Goal: Transaction & Acquisition: Book appointment/travel/reservation

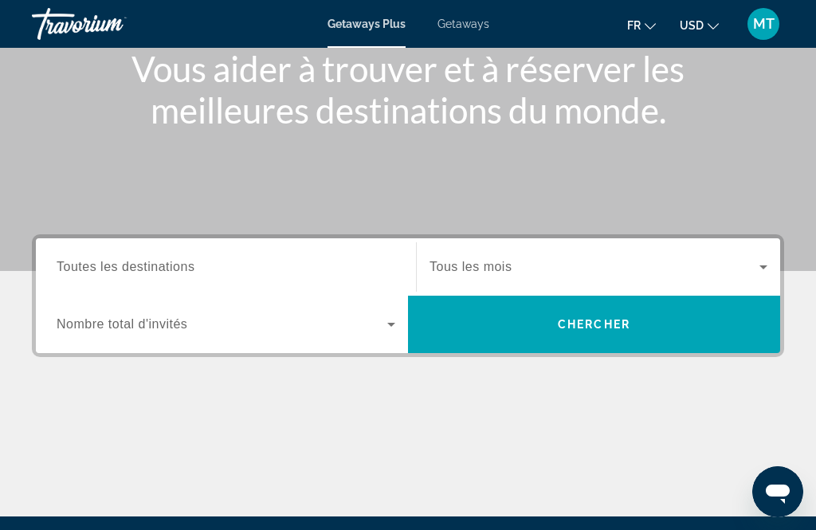
scroll to position [199, 0]
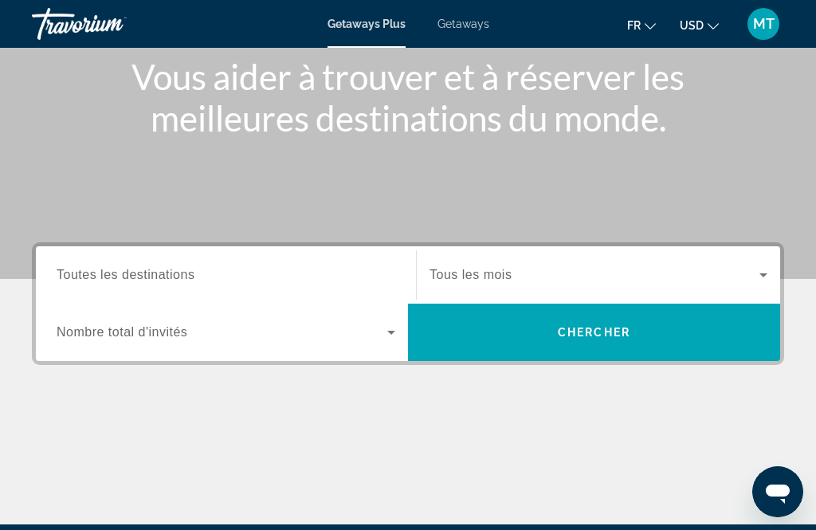
click at [393, 334] on icon "Search widget" at bounding box center [391, 332] width 19 height 19
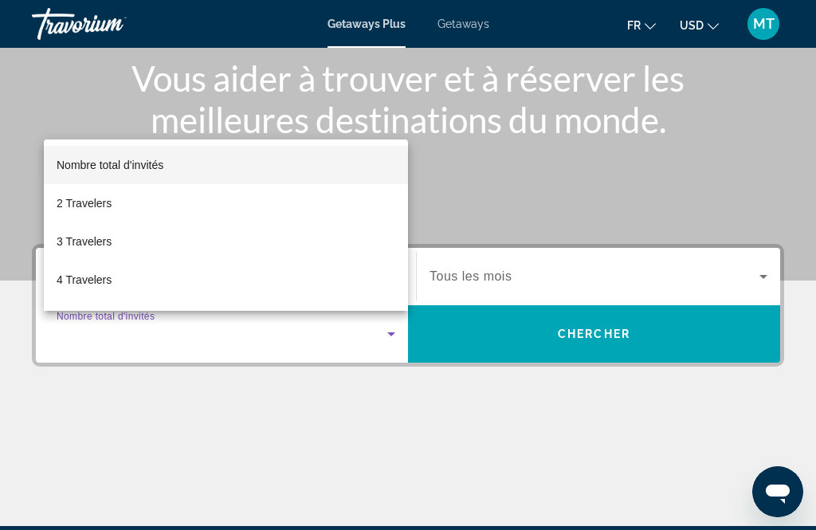
scroll to position [197, 0]
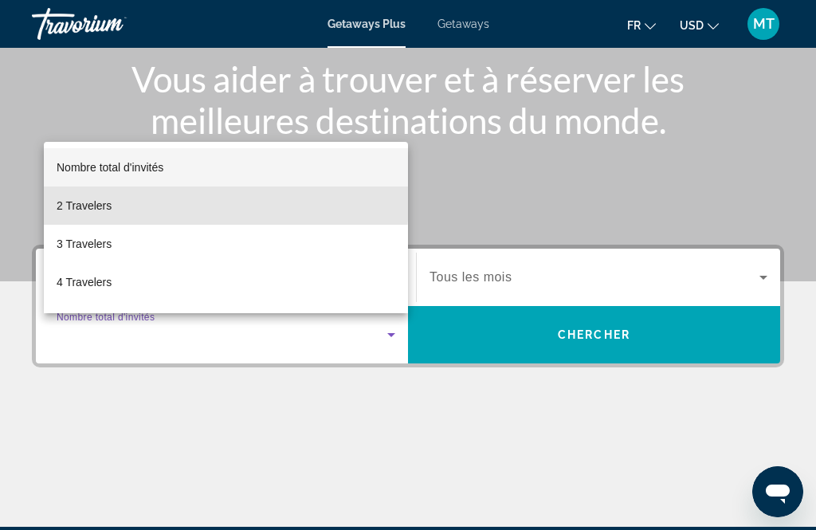
click at [104, 215] on span "2 Travelers" at bounding box center [84, 205] width 55 height 19
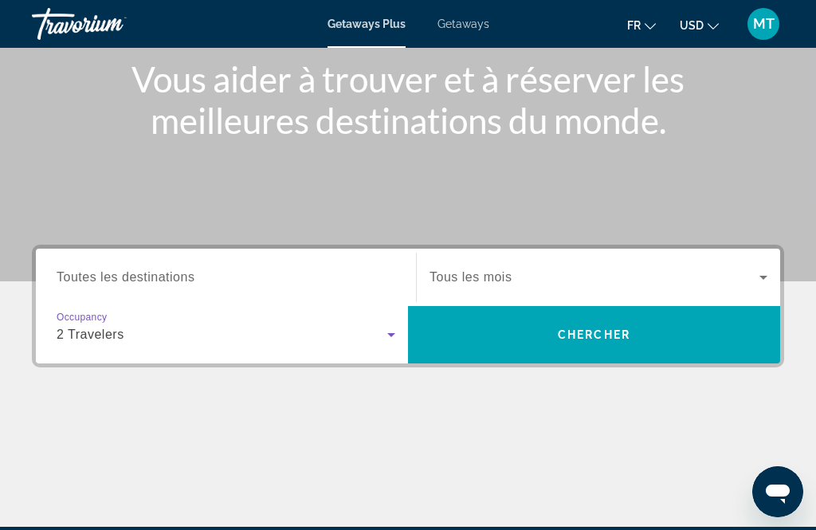
click at [688, 281] on span "Search widget" at bounding box center [595, 277] width 330 height 19
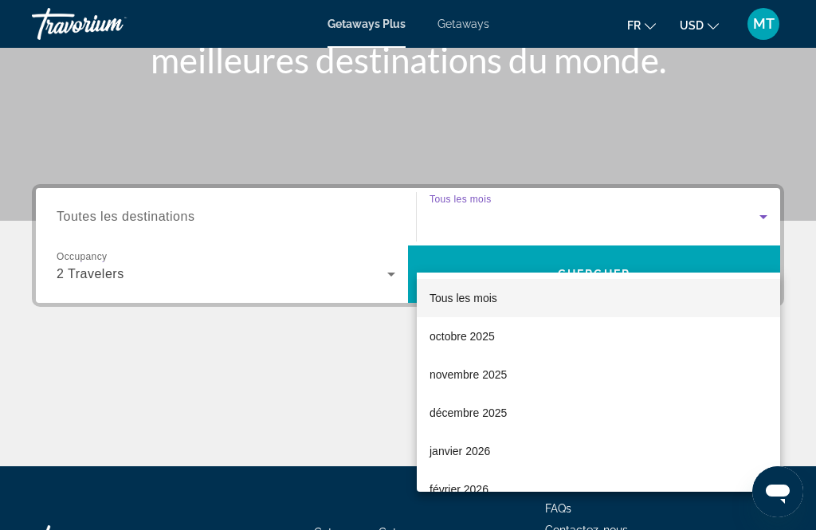
scroll to position [338, 0]
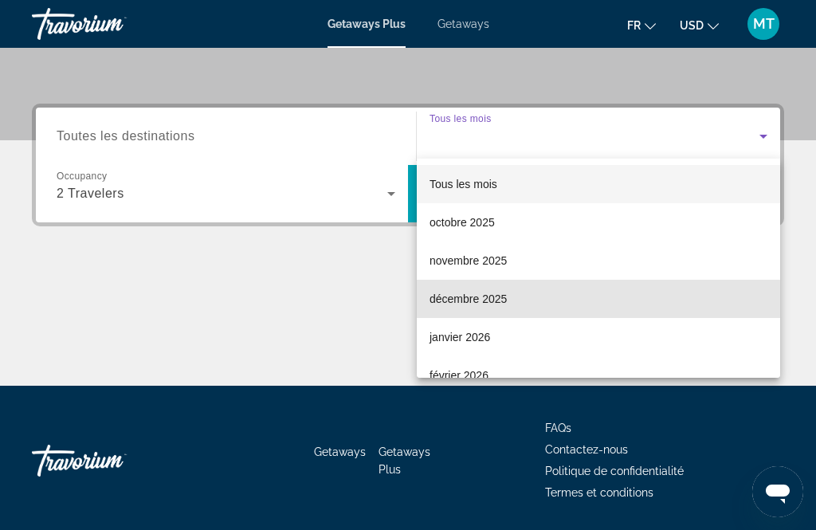
click at [503, 301] on span "décembre 2025" at bounding box center [468, 298] width 77 height 19
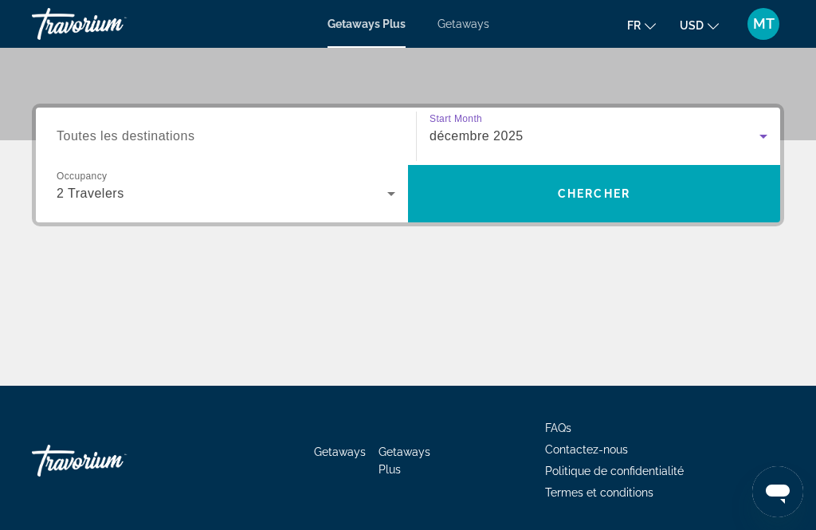
click at [619, 194] on span "Chercher" at bounding box center [594, 193] width 73 height 13
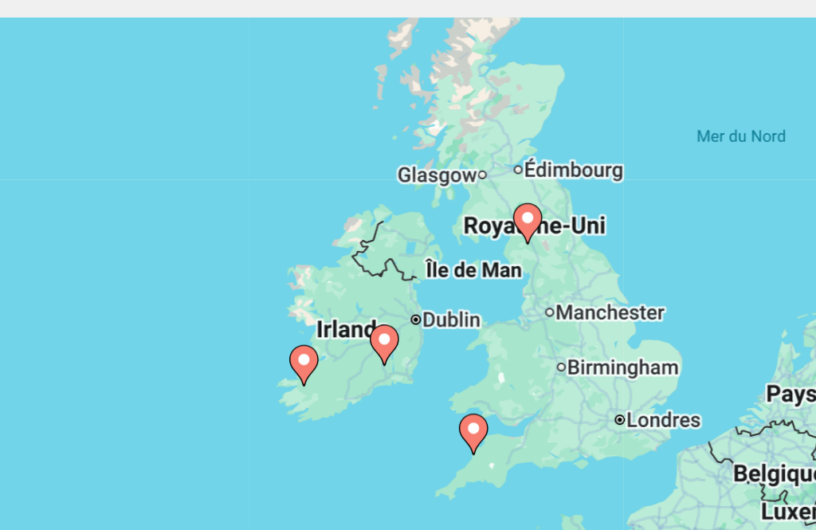
type input "**********"
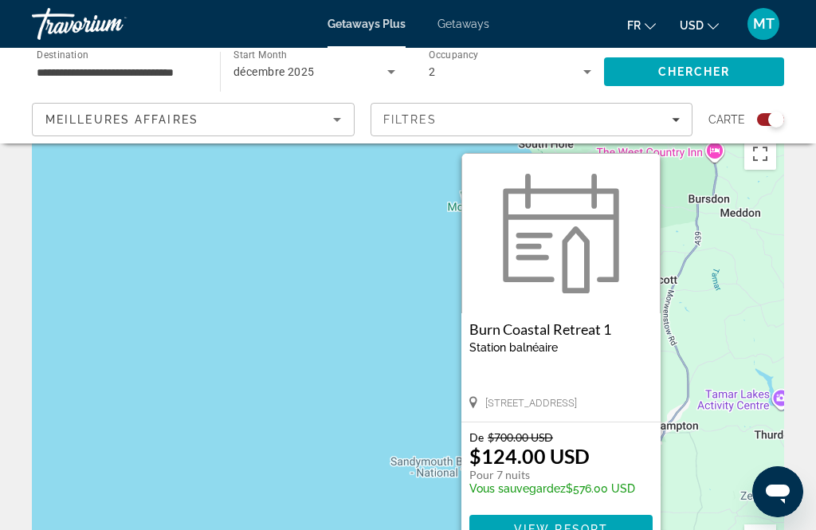
scroll to position [30, 0]
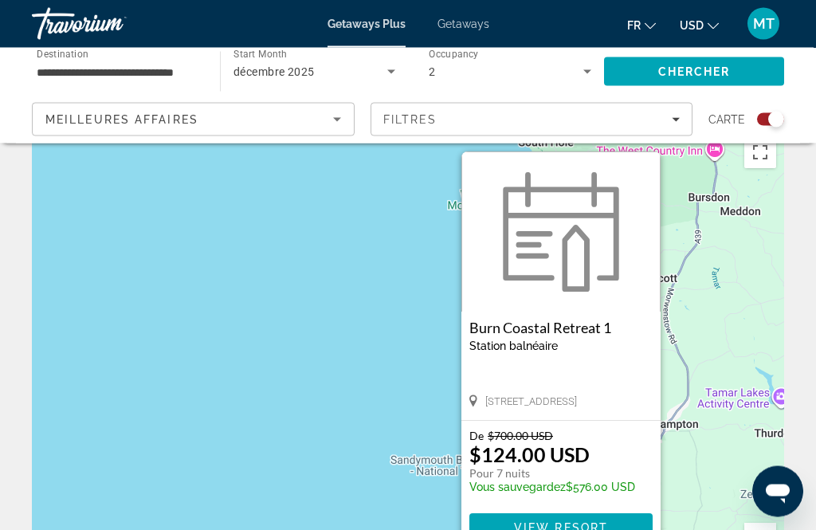
click at [565, 505] on div "De $700.00 USD $124.00 USD Pour 7 nuits Vous sauvegardez $576.00 USD View Resort" at bounding box center [561, 486] width 199 height 129
click at [564, 529] on span "View Resort" at bounding box center [561, 528] width 94 height 13
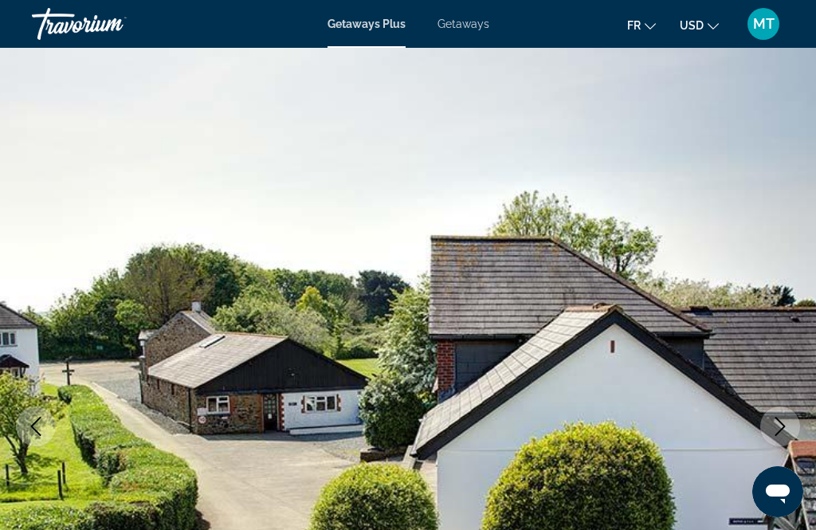
click at [782, 433] on icon "Next image" at bounding box center [780, 426] width 19 height 19
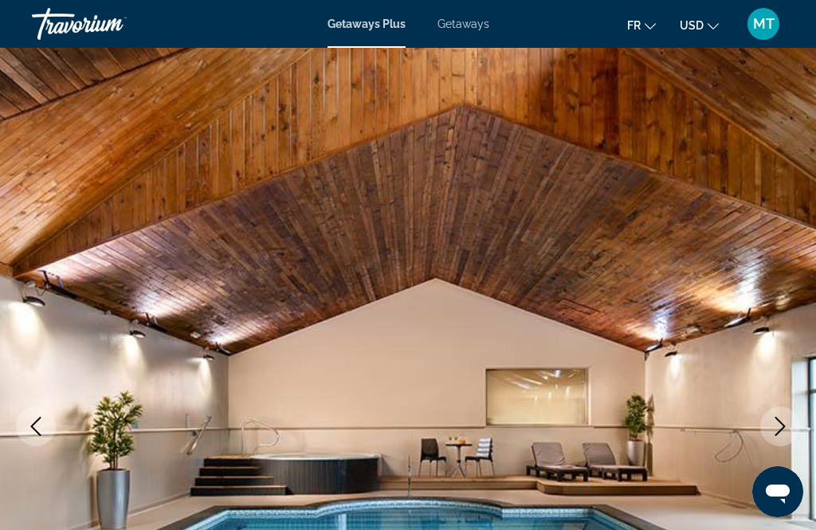
click at [784, 428] on icon "Next image" at bounding box center [781, 426] width 10 height 19
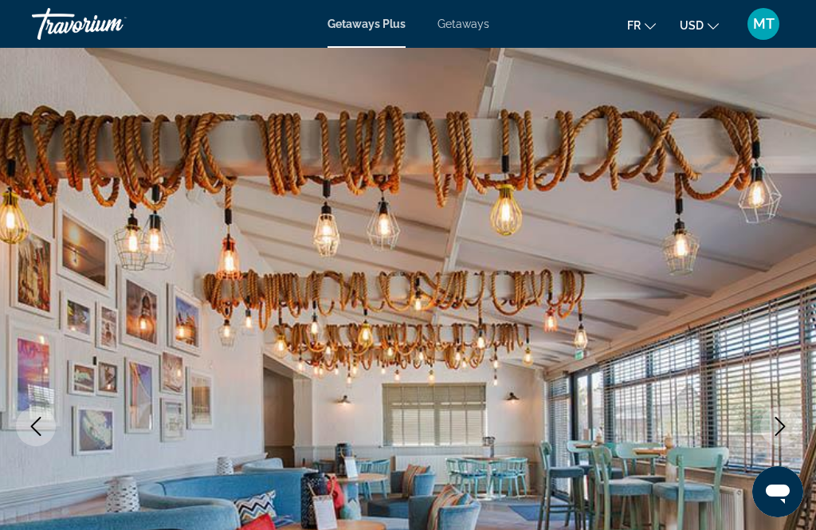
click at [781, 424] on icon "Next image" at bounding box center [780, 426] width 19 height 19
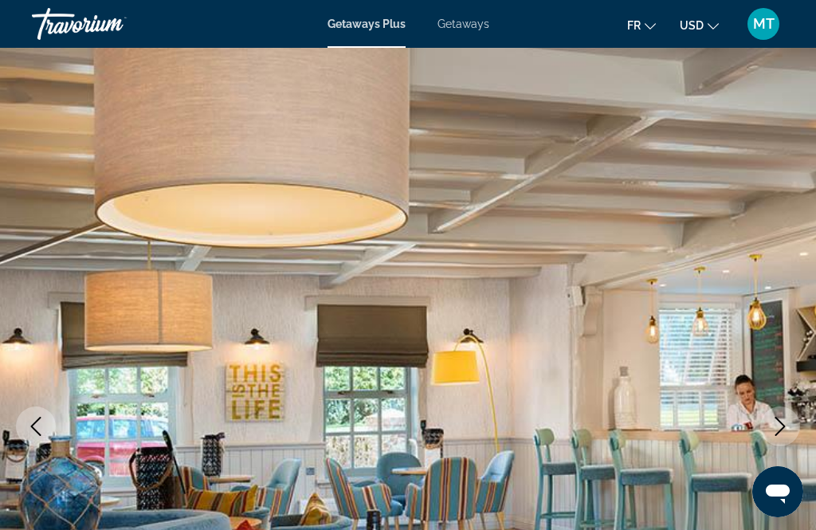
click at [708, 22] on icon "Change currency" at bounding box center [713, 26] width 11 height 11
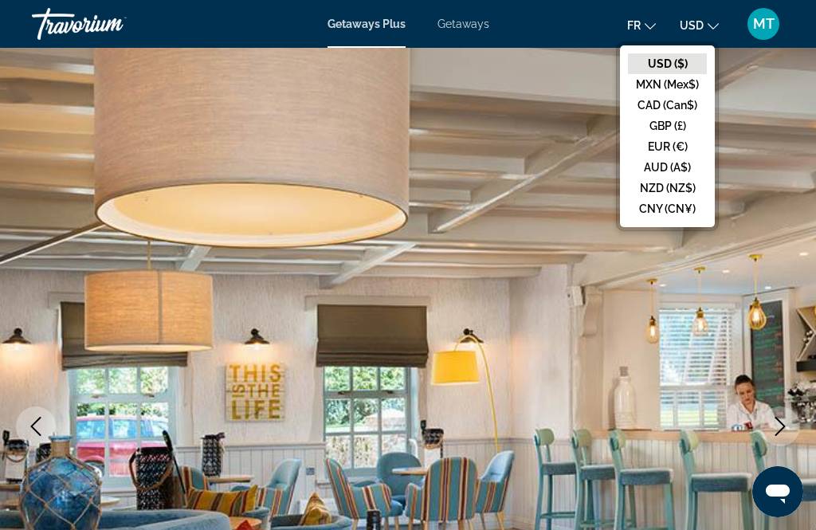
click at [664, 144] on button "EUR (€)" at bounding box center [667, 146] width 79 height 21
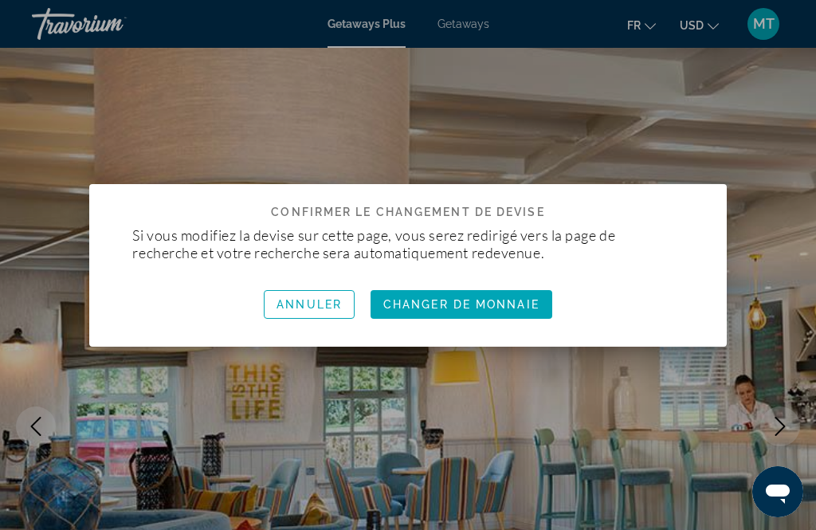
click at [512, 302] on span "Changer de monnaie" at bounding box center [461, 304] width 156 height 13
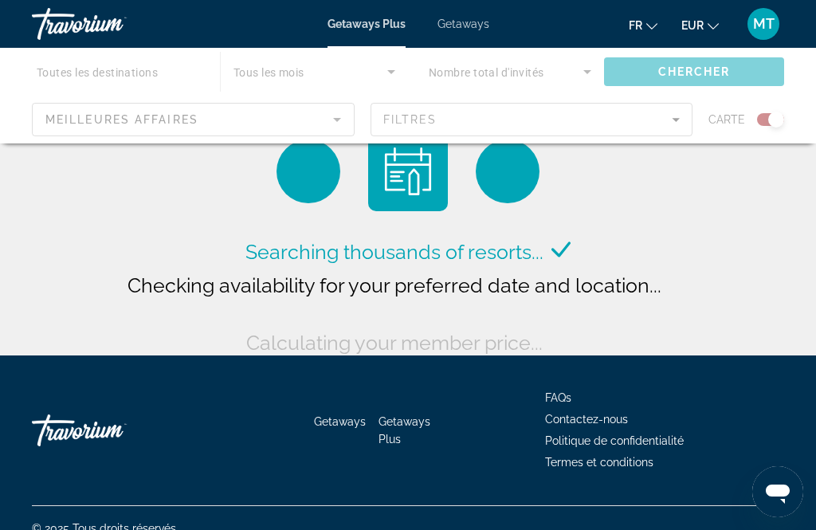
click at [326, 119] on div "Main content" at bounding box center [408, 96] width 816 height 96
click at [324, 67] on div "Main content" at bounding box center [408, 96] width 816 height 96
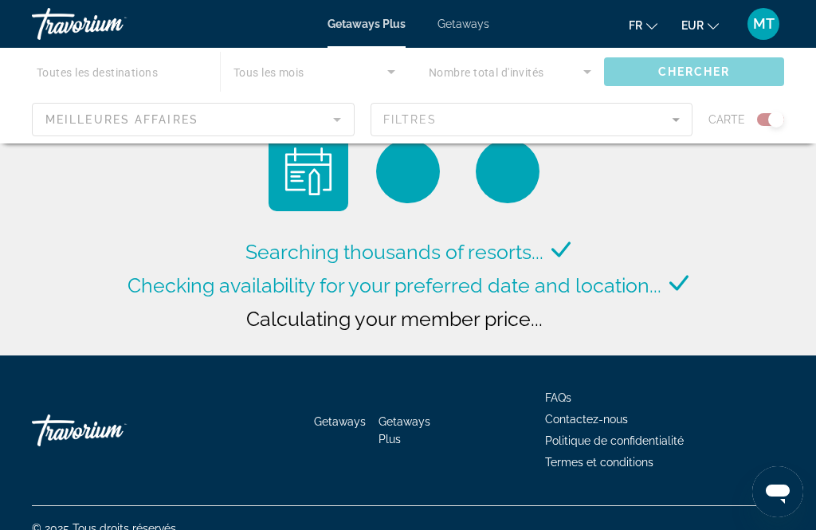
click at [391, 69] on div "Main content" at bounding box center [408, 96] width 816 height 96
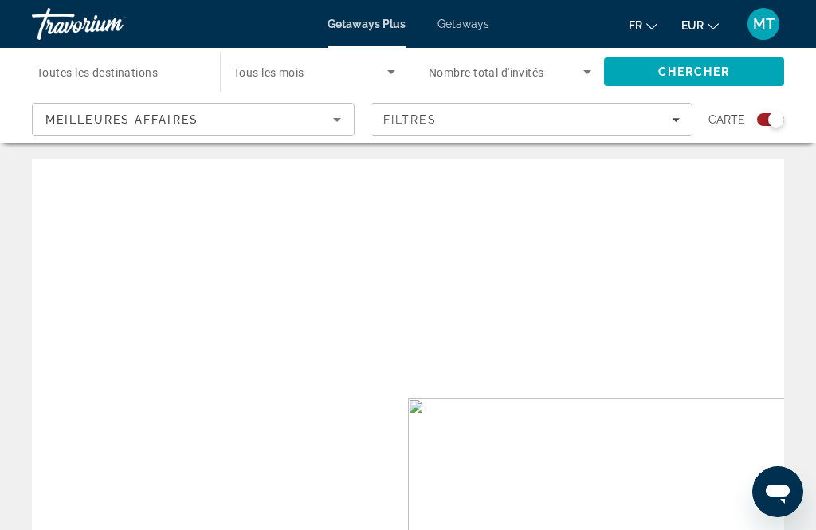
click at [173, 77] on div "Destination Toutes les destinations" at bounding box center [118, 71] width 163 height 45
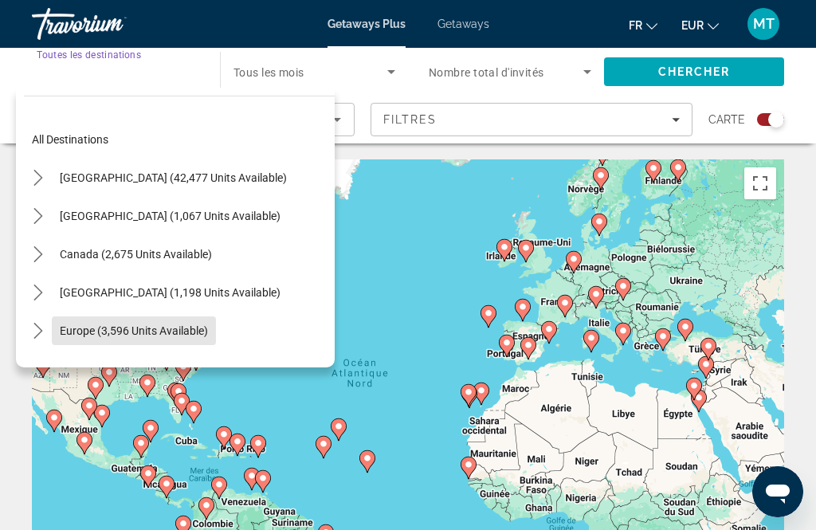
click at [177, 328] on span "Europe (3,596 units available)" at bounding box center [134, 330] width 148 height 13
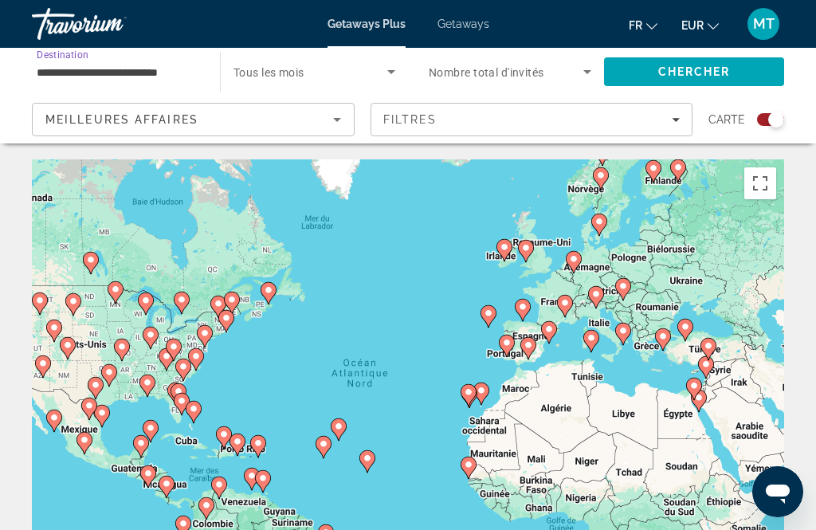
click at [324, 73] on span "Search widget" at bounding box center [311, 71] width 154 height 19
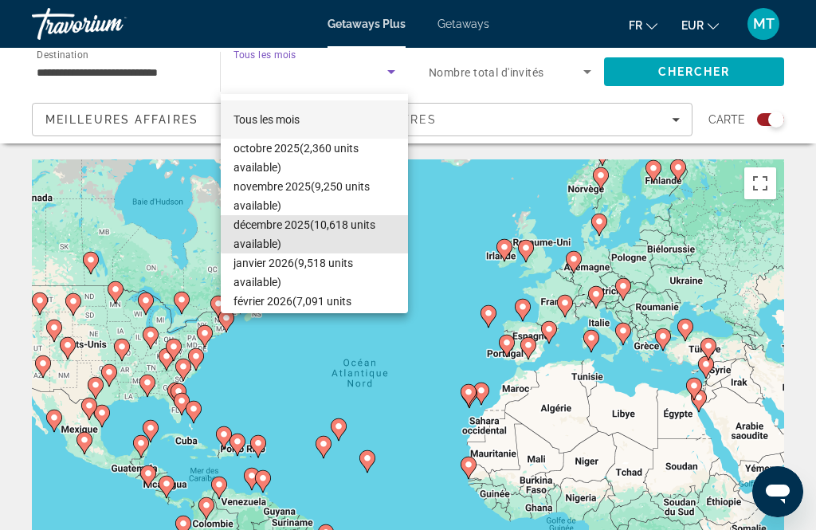
click at [348, 224] on span "décembre 2025 (10,618 units available)" at bounding box center [315, 234] width 162 height 38
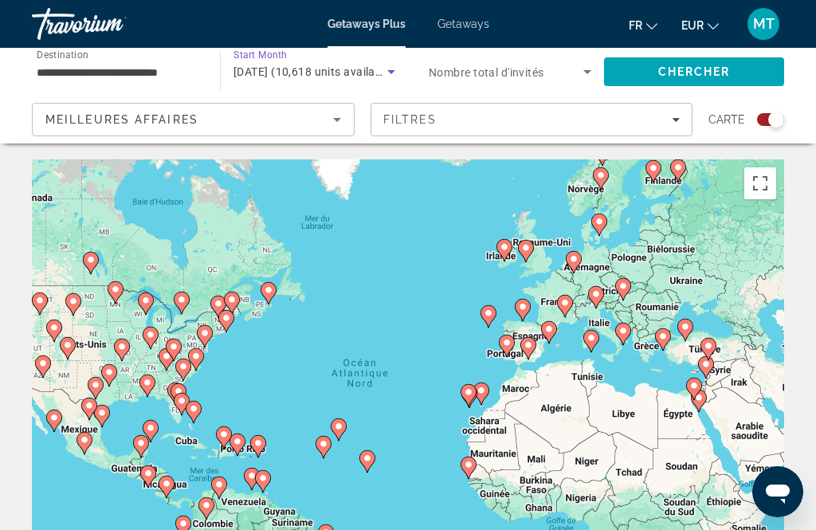
click at [547, 70] on span "Search widget" at bounding box center [506, 71] width 155 height 19
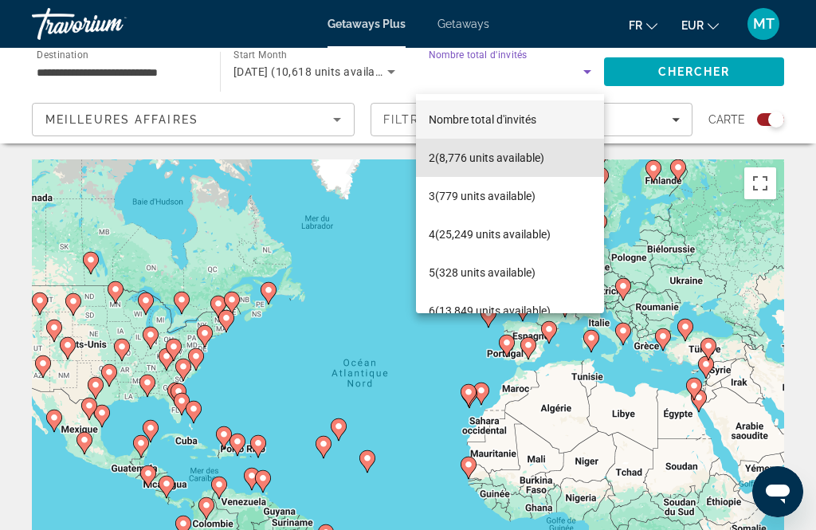
click at [517, 156] on span "2 (8,776 units available)" at bounding box center [487, 157] width 116 height 19
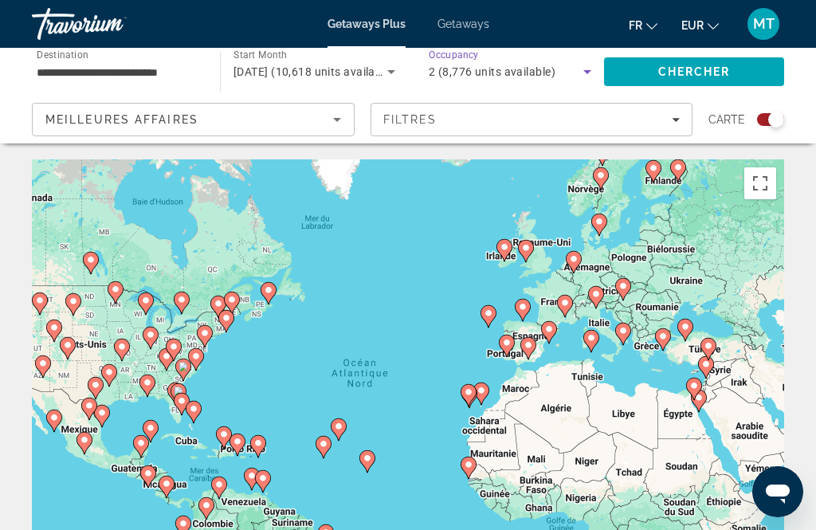
click at [487, 117] on div "Filtres" at bounding box center [531, 119] width 297 height 13
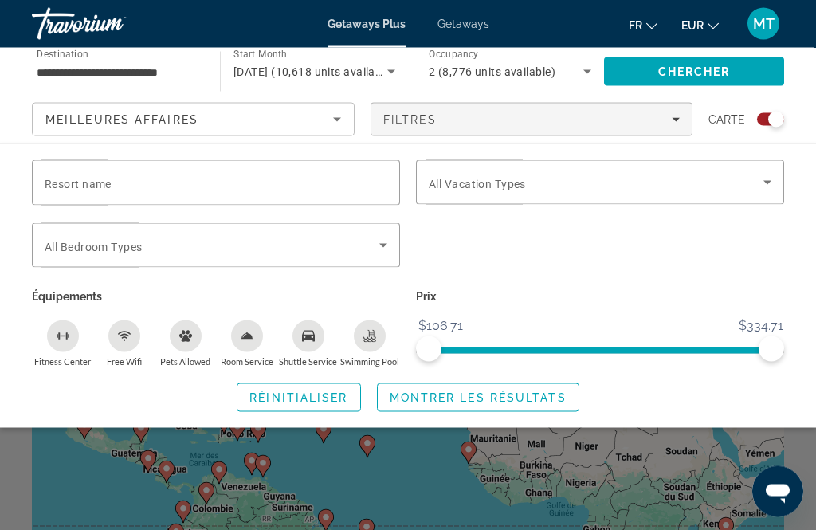
scroll to position [12, 0]
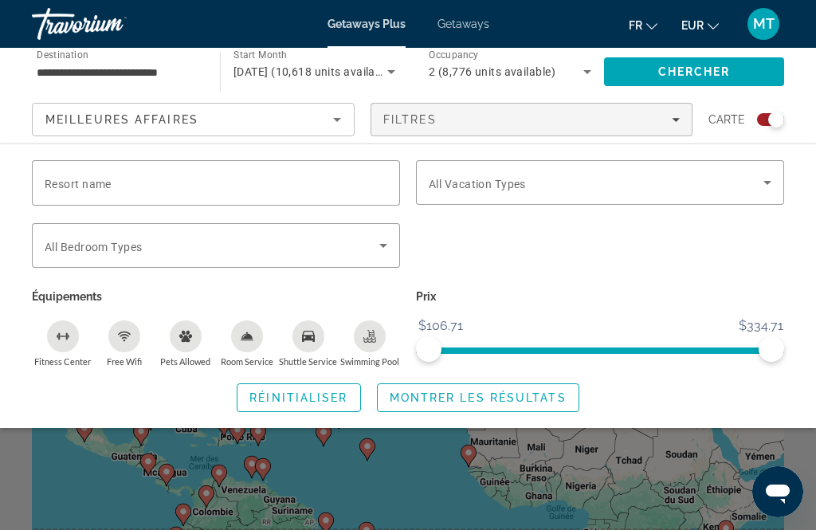
click at [128, 340] on icon "Free Wifi" at bounding box center [124, 336] width 13 height 13
click at [678, 118] on icon "Filters" at bounding box center [676, 120] width 8 height 8
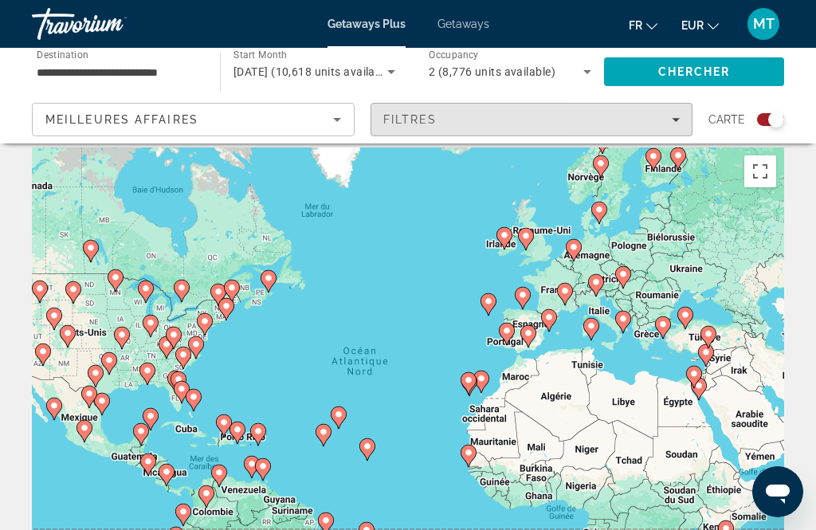
click at [682, 124] on span "Filters" at bounding box center [532, 119] width 321 height 38
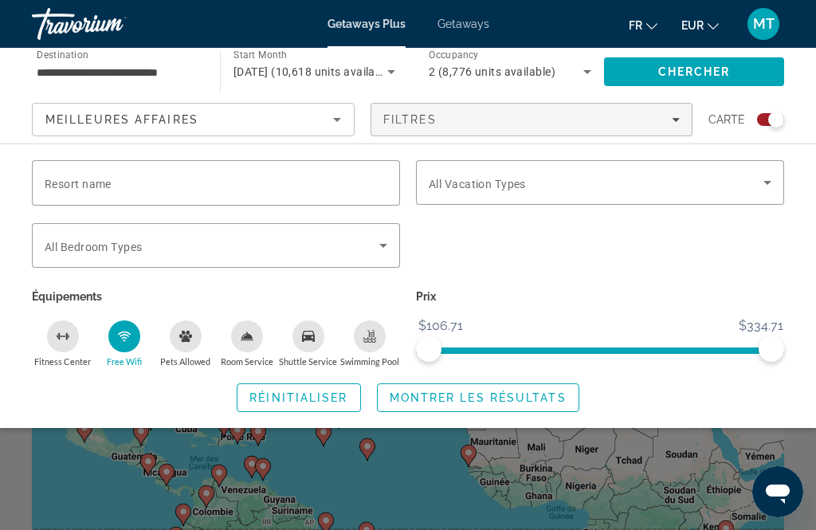
click at [766, 184] on icon "Search widget" at bounding box center [767, 182] width 19 height 19
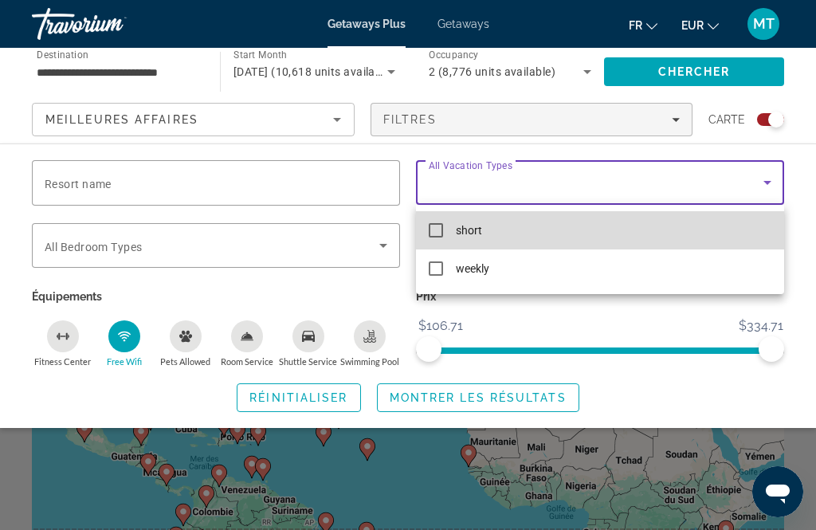
click at [433, 231] on mat-pseudo-checkbox at bounding box center [436, 230] width 14 height 14
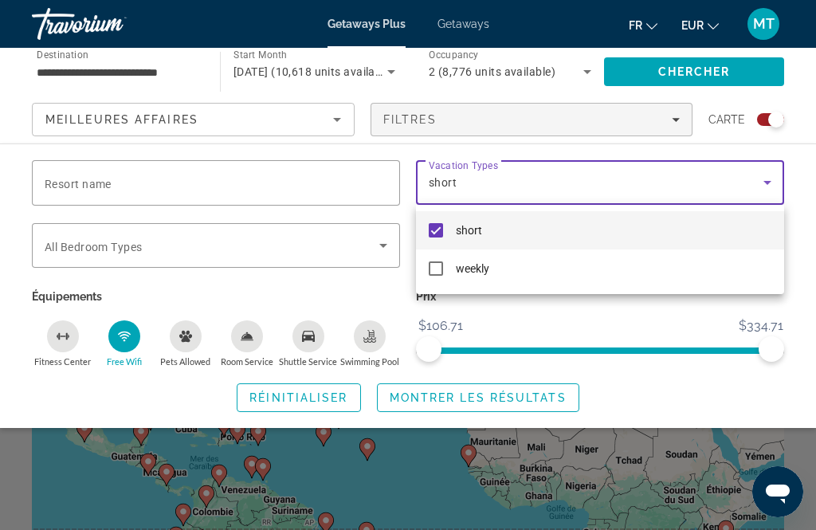
click at [266, 240] on div at bounding box center [408, 265] width 816 height 530
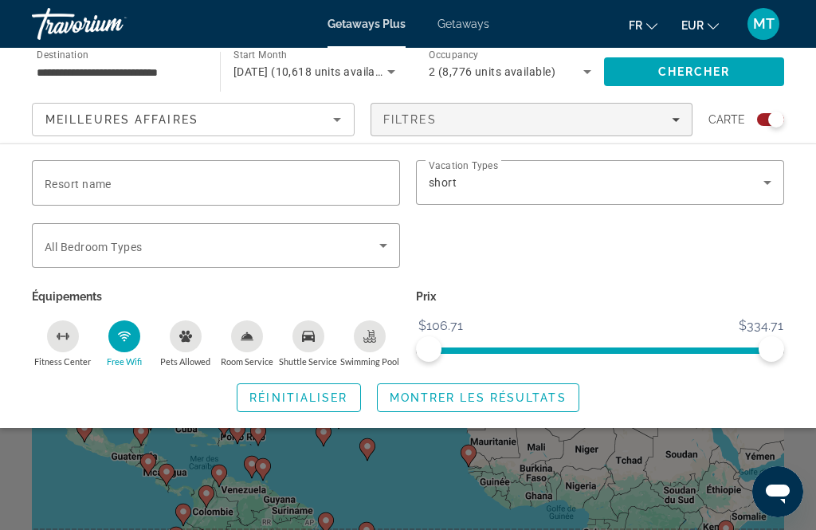
click at [384, 250] on icon "Search widget" at bounding box center [383, 245] width 19 height 19
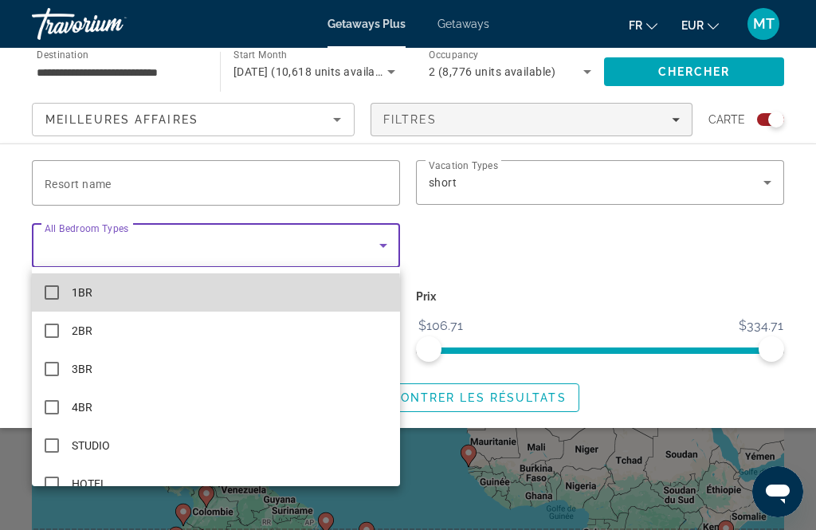
click at [52, 302] on mat-option "1BR" at bounding box center [216, 292] width 368 height 38
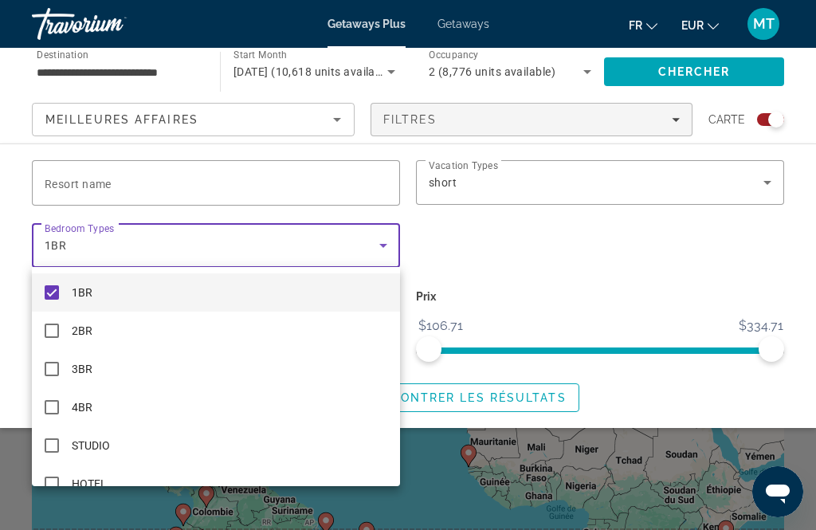
click at [529, 251] on div at bounding box center [408, 265] width 816 height 530
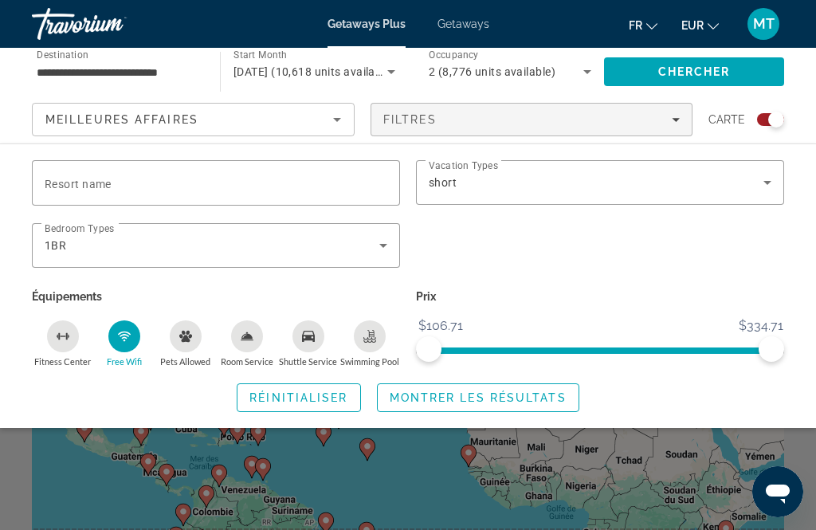
click at [250, 337] on icon "Room Service" at bounding box center [247, 335] width 11 height 7
click at [486, 397] on span "Montrer les résultats" at bounding box center [478, 397] width 177 height 13
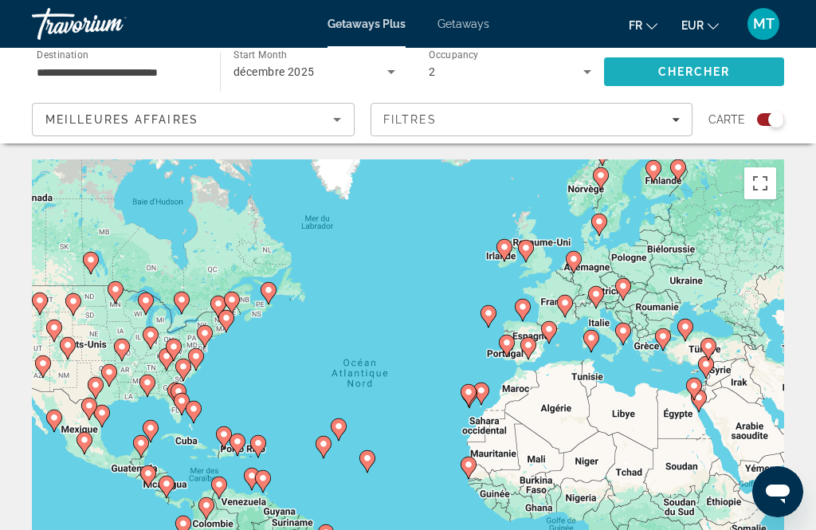
click at [705, 58] on span "Search" at bounding box center [694, 72] width 180 height 38
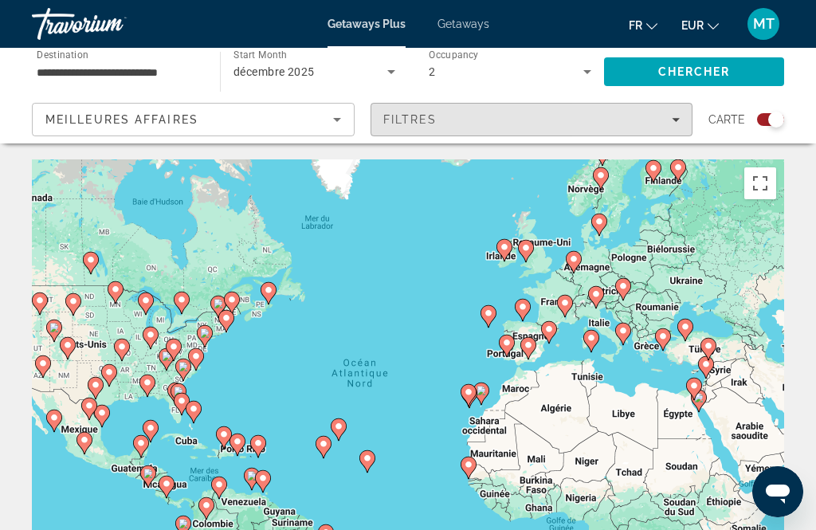
click at [683, 114] on span "Filters" at bounding box center [532, 119] width 321 height 38
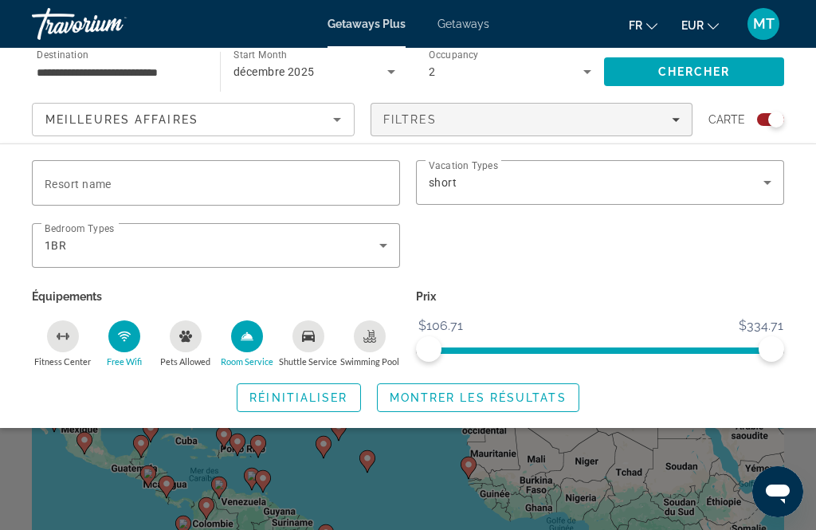
click at [247, 340] on icon "Room Service" at bounding box center [247, 336] width 13 height 13
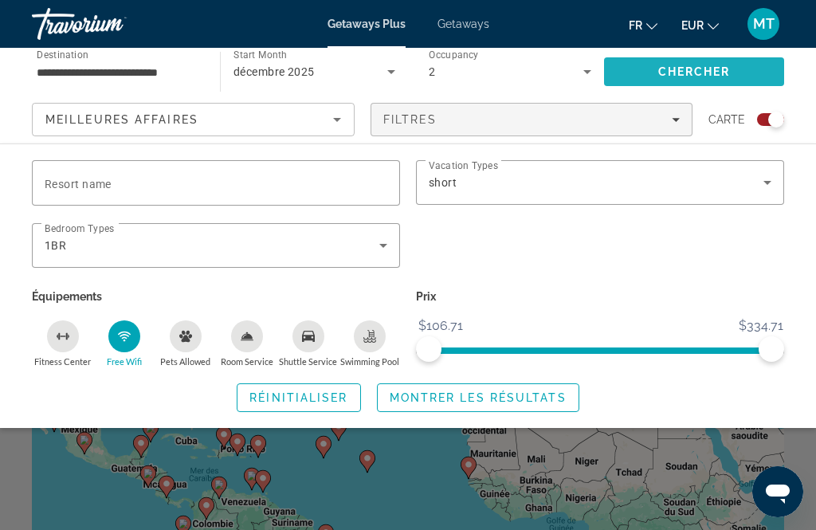
click at [720, 69] on span "Chercher" at bounding box center [695, 71] width 73 height 13
click at [678, 117] on icon "Filters" at bounding box center [676, 120] width 8 height 8
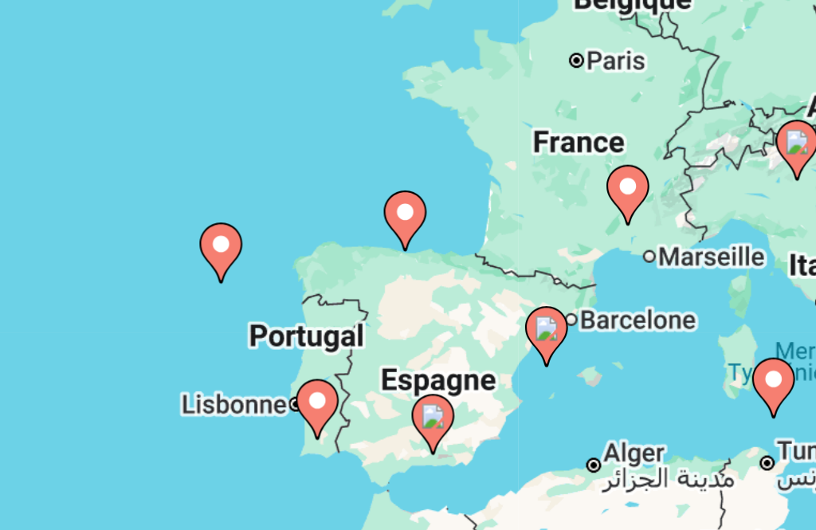
click at [492, 267] on image "Main content" at bounding box center [497, 272] width 10 height 10
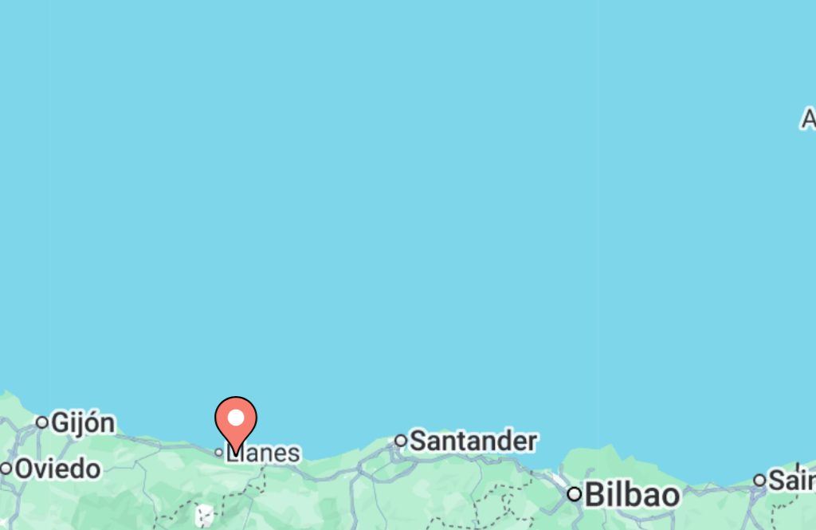
click at [429, 344] on image "Main content" at bounding box center [434, 349] width 10 height 10
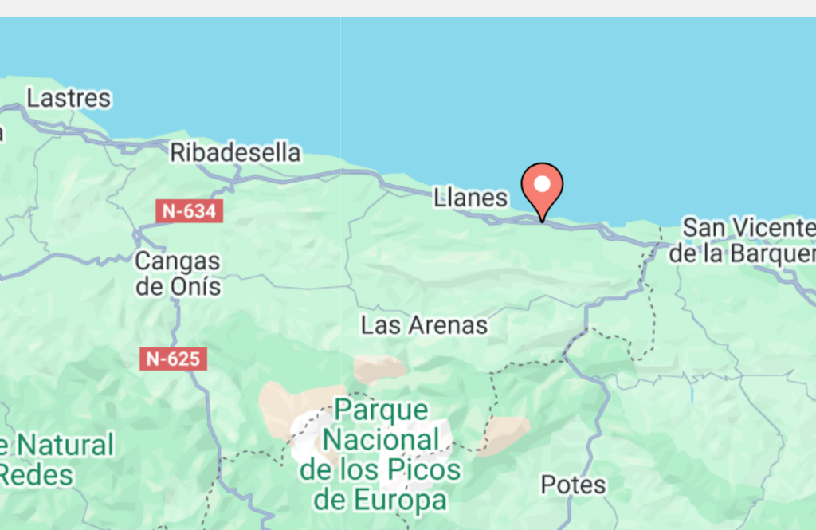
click at [543, 217] on image "Main content" at bounding box center [548, 222] width 10 height 10
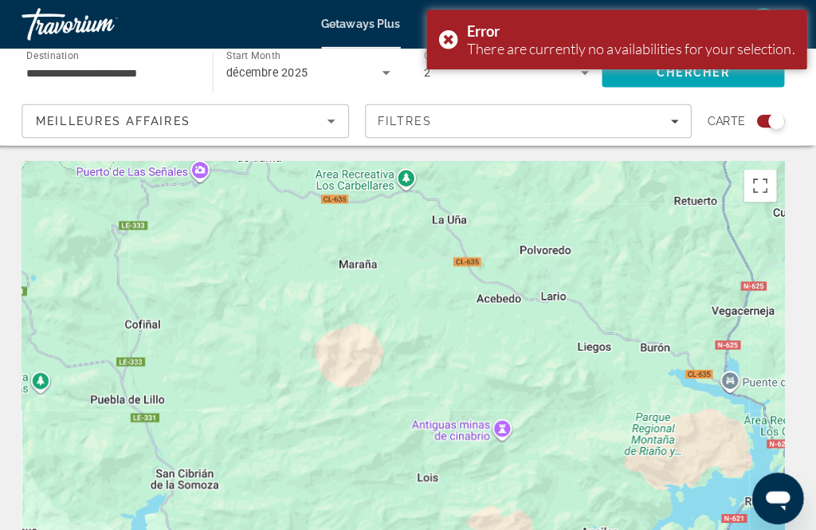
click at [285, 79] on div "décembre 2025" at bounding box center [311, 71] width 154 height 19
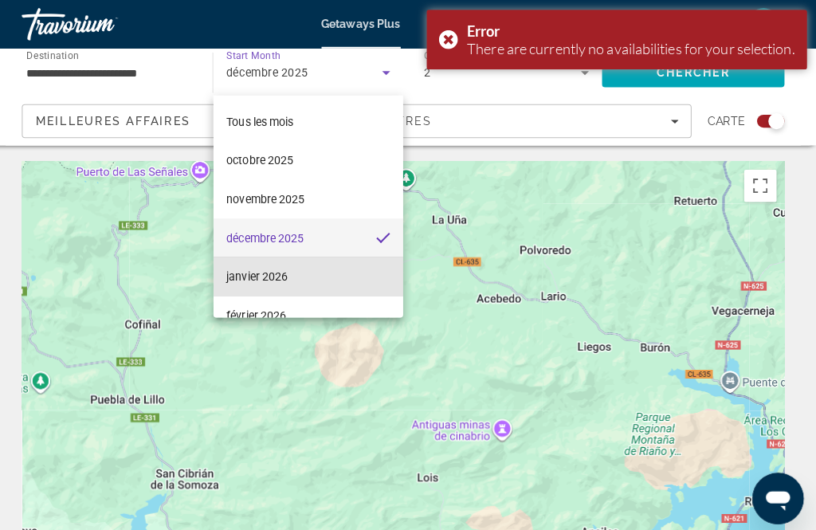
click at [275, 273] on span "janvier 2026" at bounding box center [264, 272] width 61 height 19
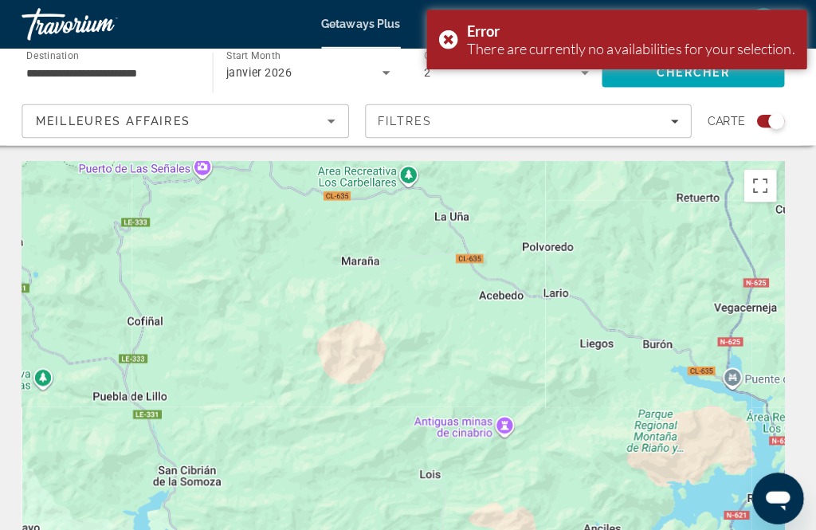
click at [448, 42] on div "Error There are currently no availabilities for your selection." at bounding box center [619, 39] width 376 height 59
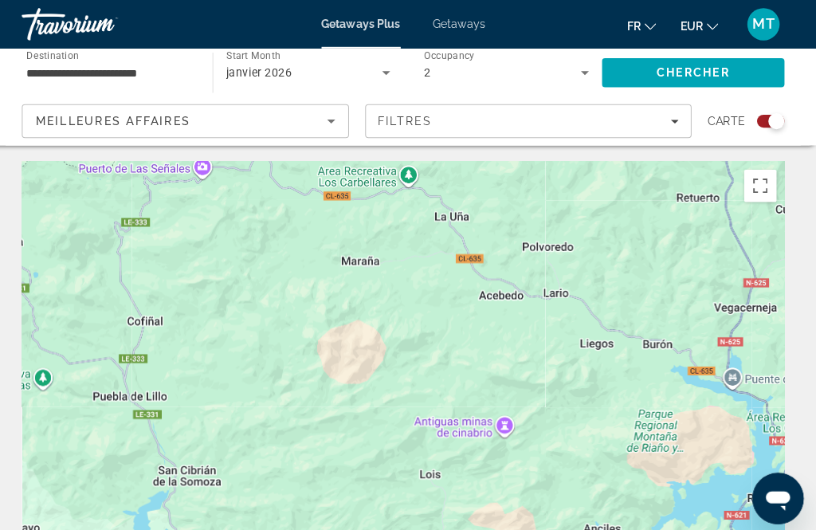
click at [328, 116] on icon "Sort by" at bounding box center [337, 119] width 19 height 19
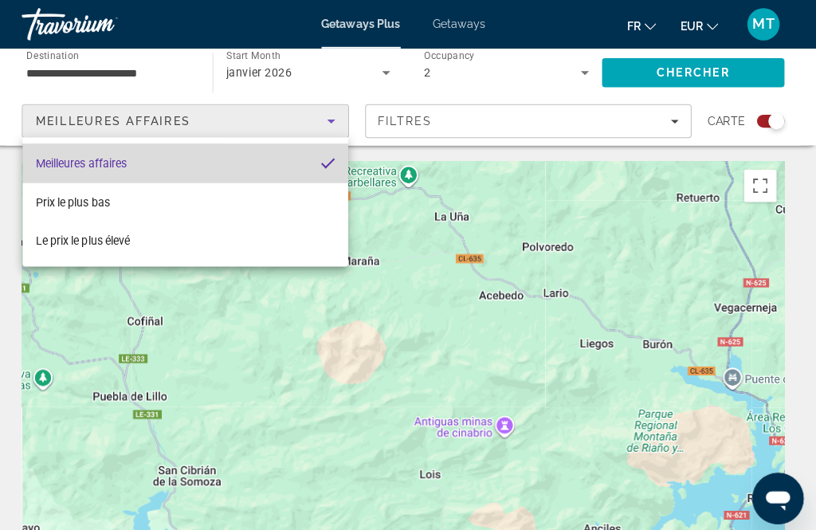
click at [314, 162] on mat-option "Meilleures affaires" at bounding box center [193, 161] width 321 height 38
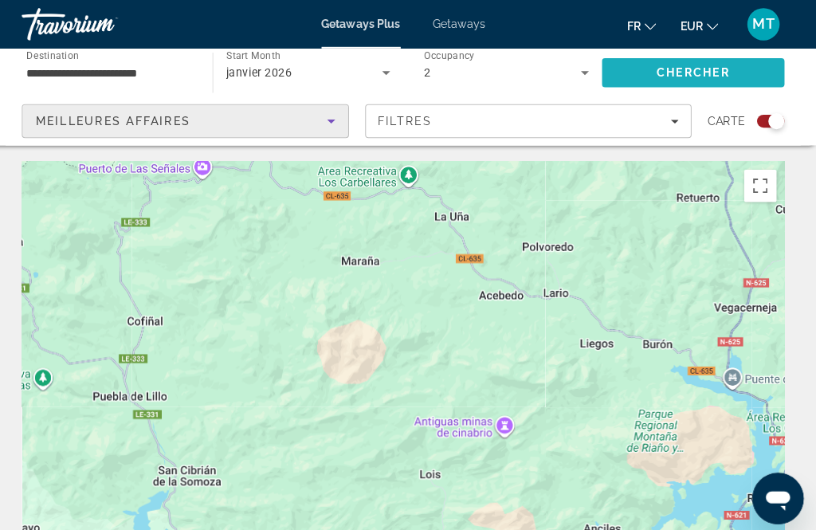
click at [683, 64] on span "Search" at bounding box center [694, 72] width 180 height 38
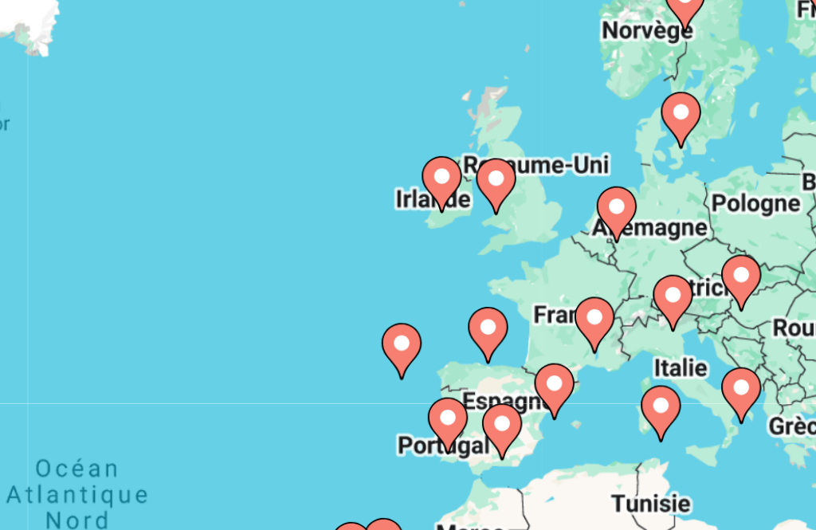
type input "**********"
click at [172, 159] on div "Pour naviguer, appuyez sur les touches fléchées. Pour activer le glissement ave…" at bounding box center [408, 398] width 753 height 478
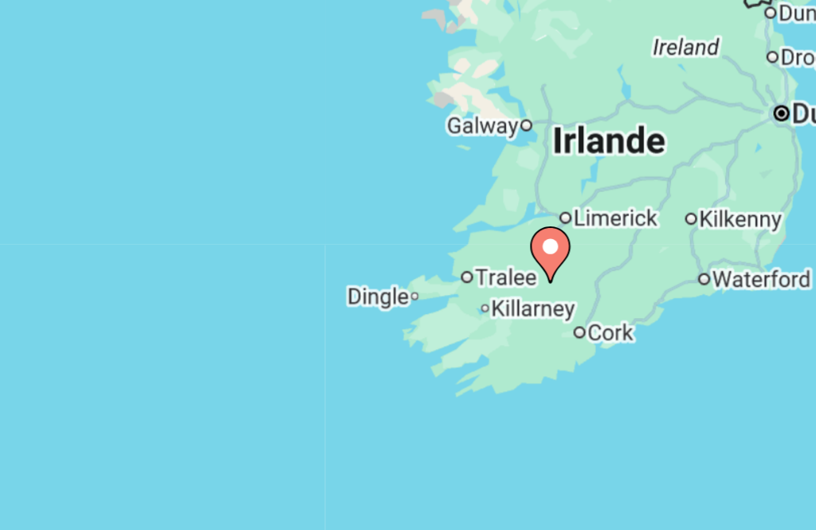
click at [540, 276] on image "Main content" at bounding box center [545, 281] width 10 height 10
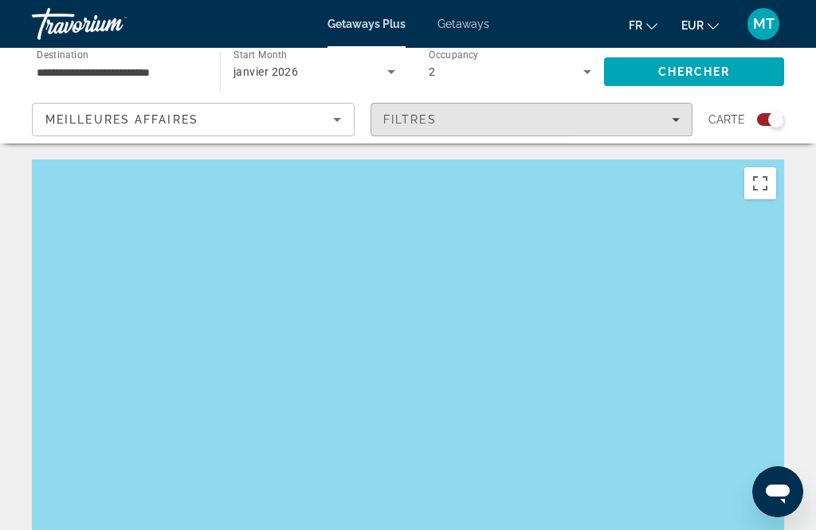
click at [677, 116] on icon "Filters" at bounding box center [676, 120] width 8 height 8
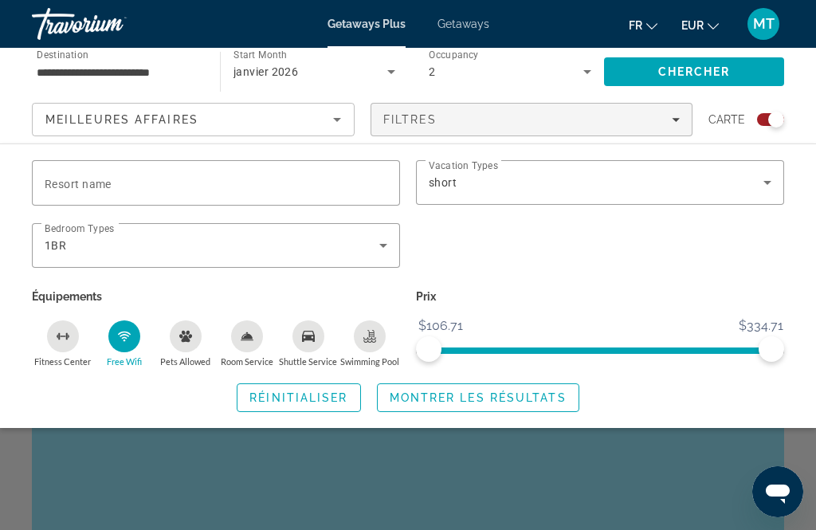
click at [143, 337] on button "Free Wifi" at bounding box center [123, 344] width 61 height 48
click at [383, 242] on icon "Search widget" at bounding box center [383, 245] width 19 height 19
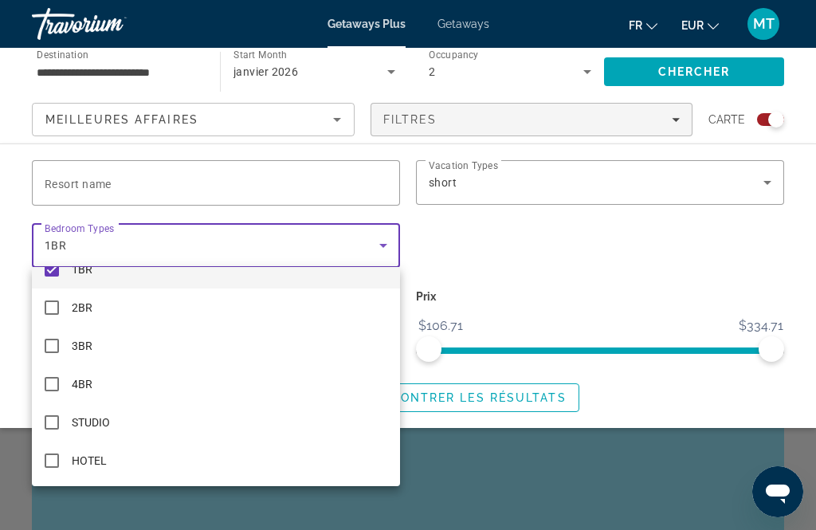
scroll to position [23, 0]
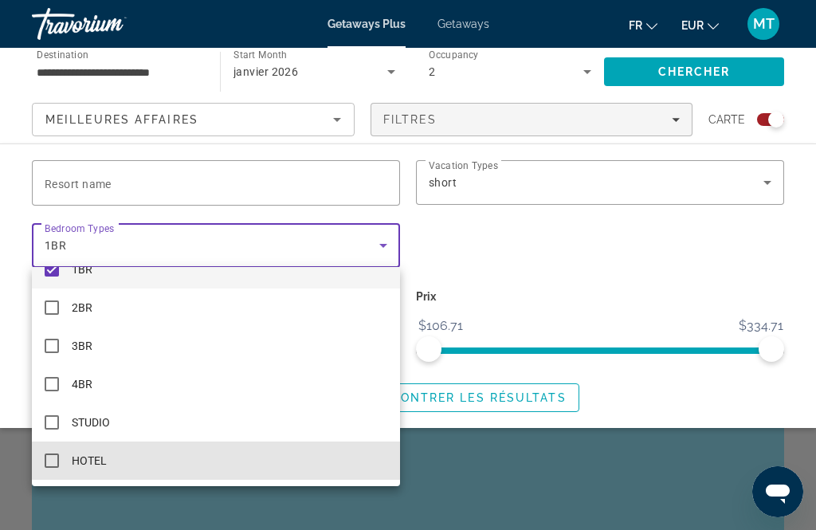
click at [60, 460] on mat-option "HOTEL" at bounding box center [216, 461] width 368 height 38
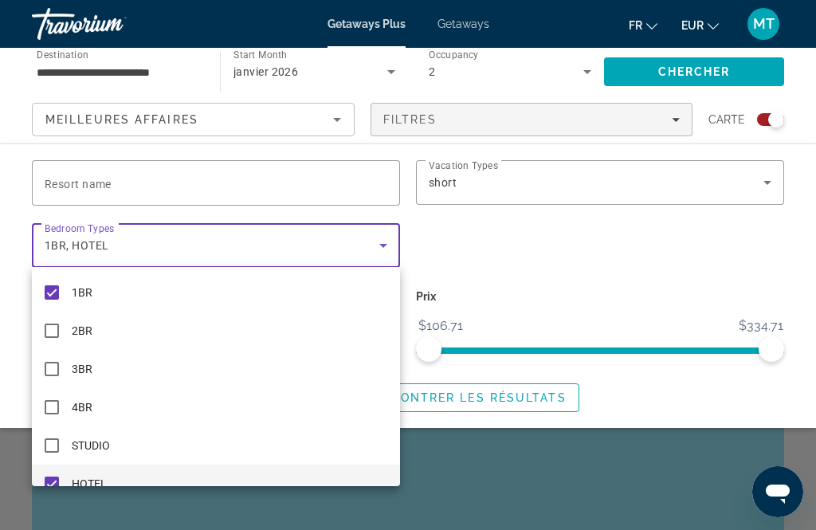
scroll to position [0, 0]
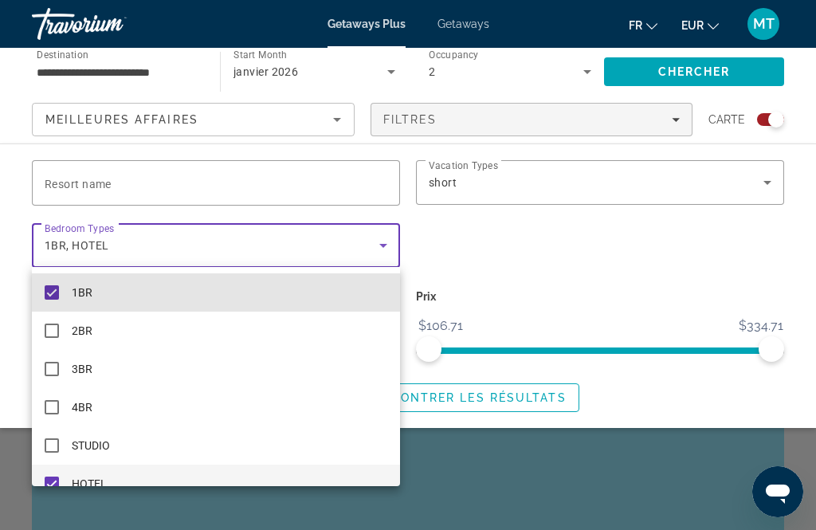
click at [57, 292] on mat-pseudo-checkbox at bounding box center [52, 292] width 14 height 14
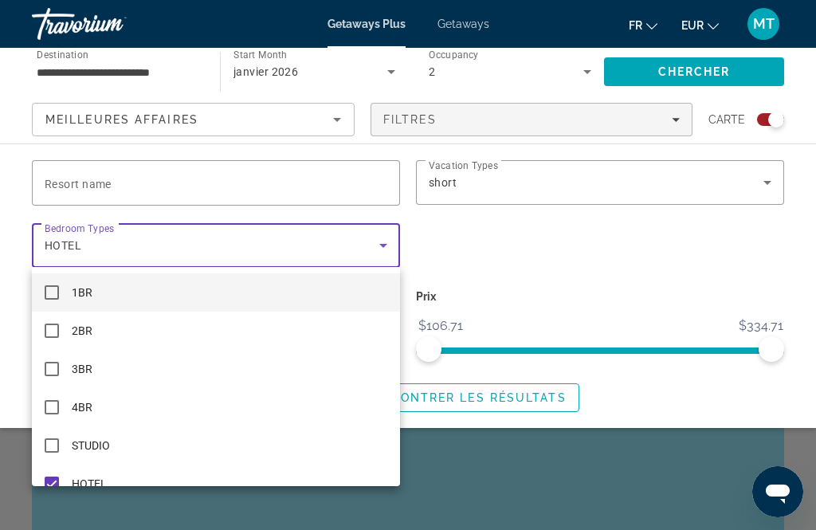
click at [555, 263] on div at bounding box center [408, 265] width 816 height 530
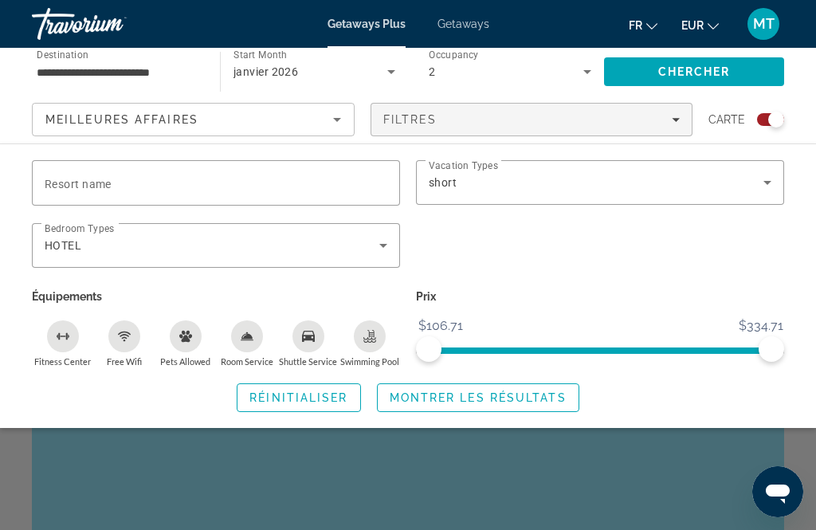
click at [777, 185] on icon "Search widget" at bounding box center [767, 182] width 19 height 19
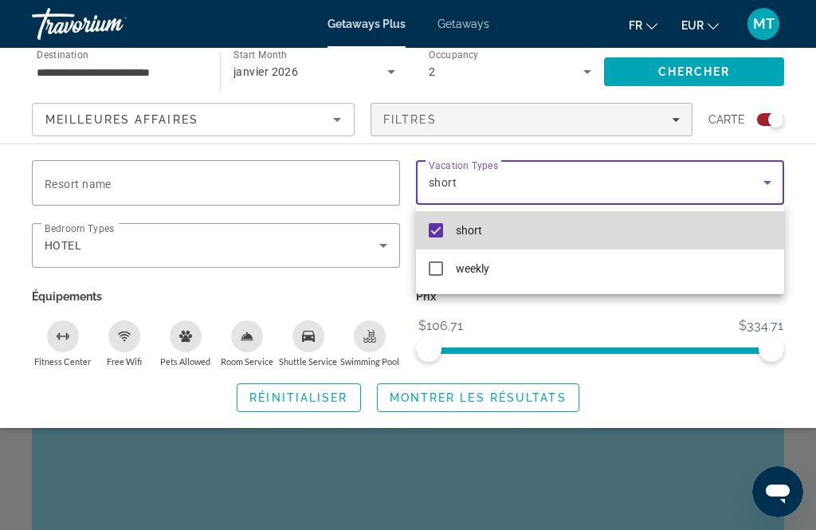
click at [471, 226] on span "short" at bounding box center [469, 230] width 26 height 19
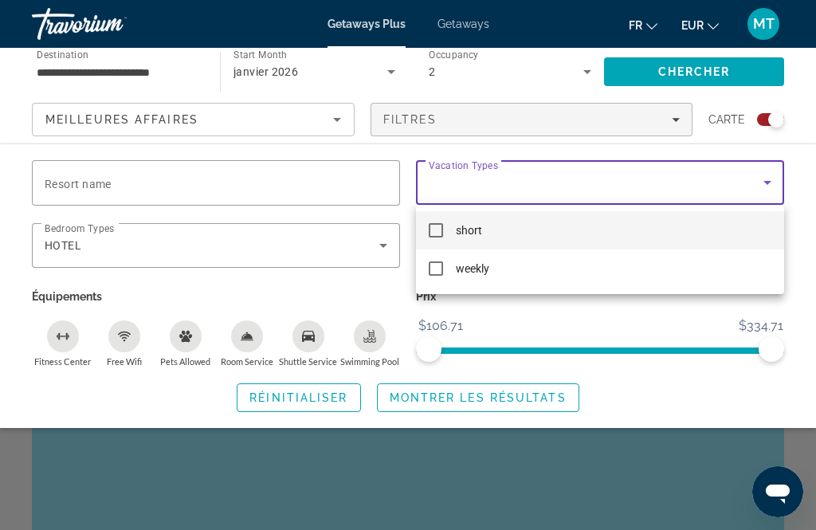
click at [547, 324] on div at bounding box center [408, 265] width 816 height 530
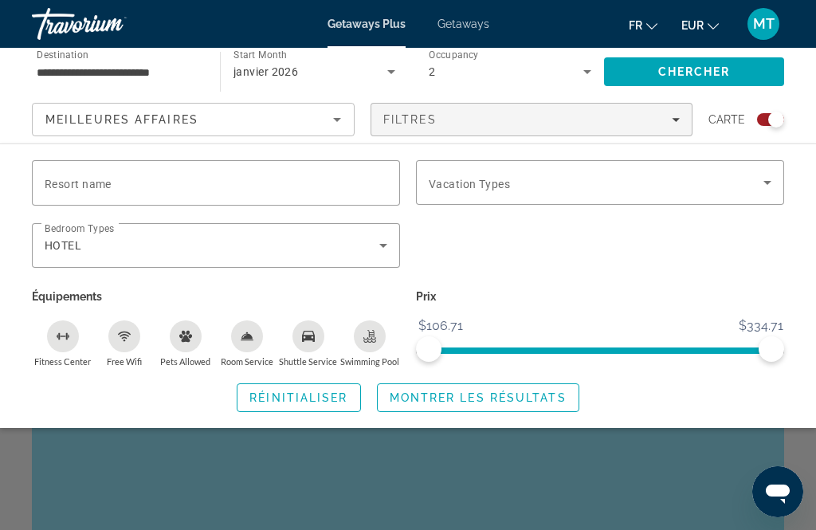
click at [322, 391] on span "Réinitialiser" at bounding box center [299, 397] width 98 height 13
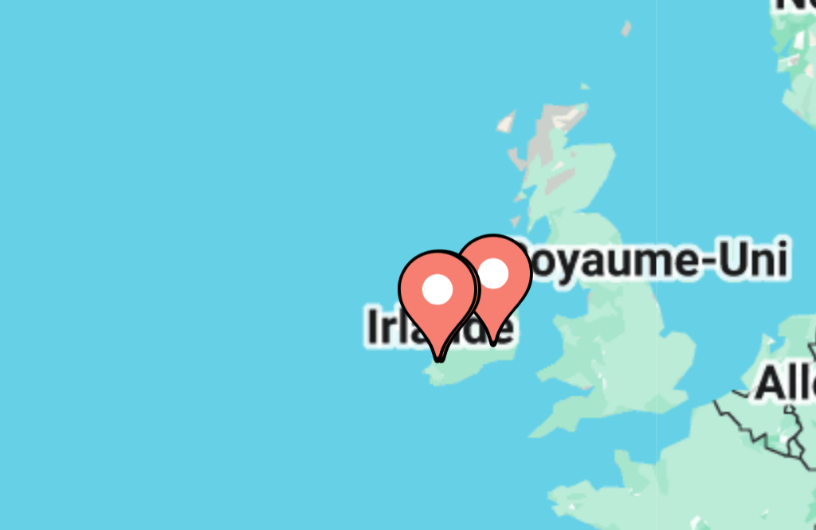
click at [88, 159] on div "Pour naviguer, appuyez sur les touches fléchées. Pour activer le glissement ave…" at bounding box center [408, 398] width 753 height 478
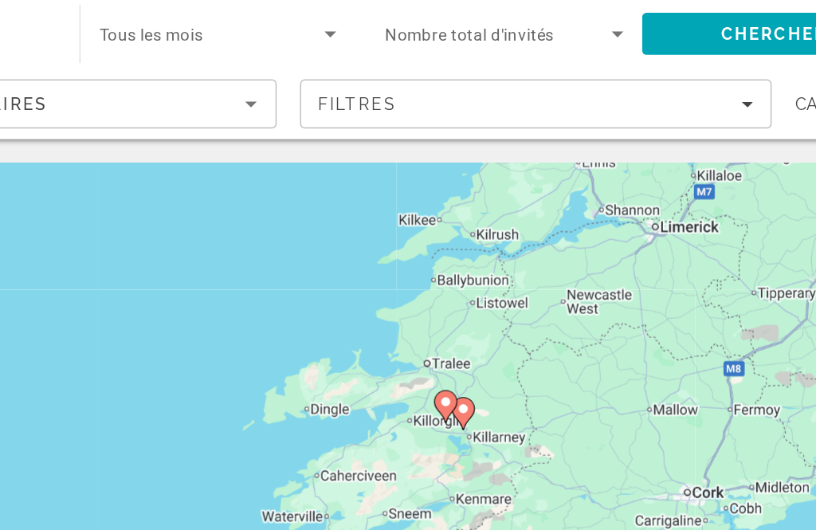
click at [478, 323] on image "Main content" at bounding box center [483, 328] width 10 height 10
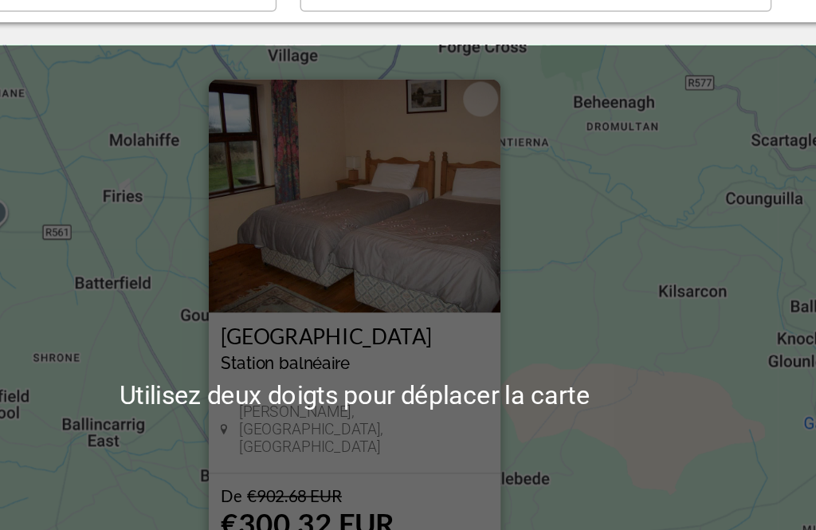
scroll to position [2, 0]
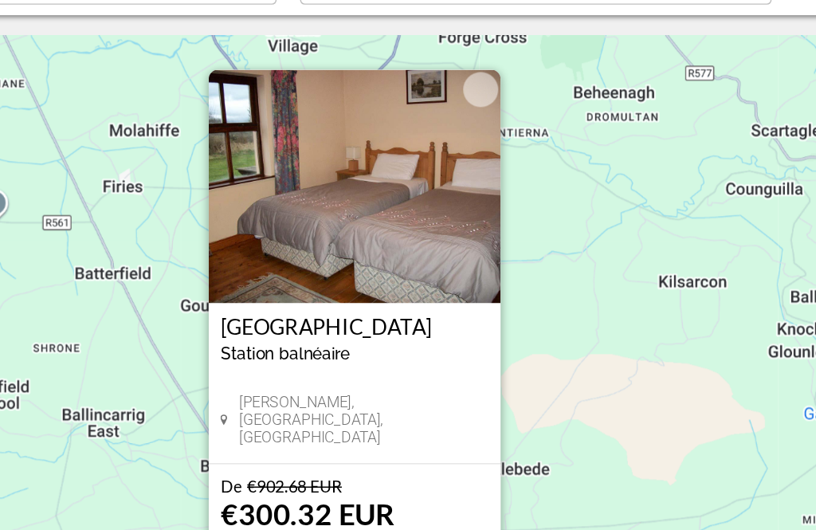
click at [317, 348] on h3 "Old Killarney Village" at bounding box center [408, 356] width 183 height 16
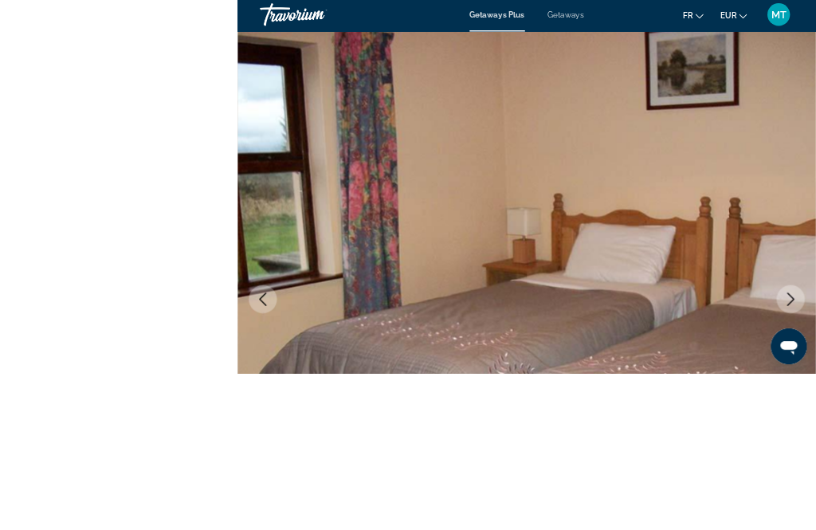
scroll to position [159, 0]
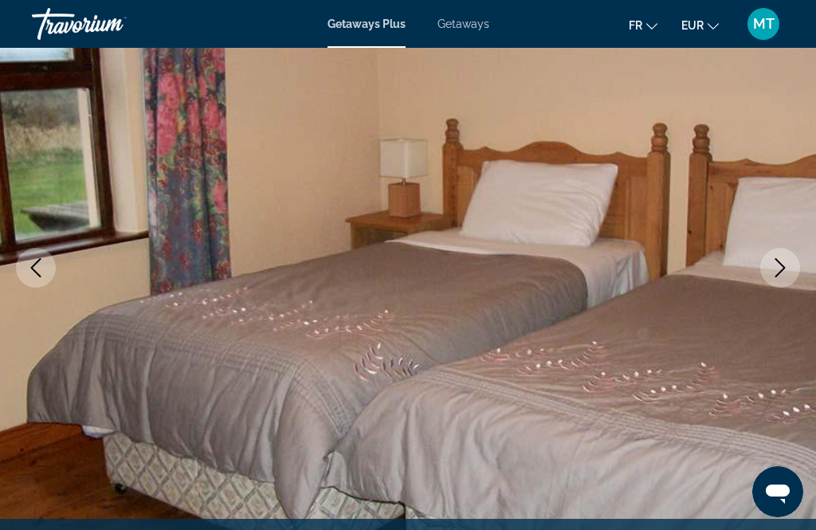
click at [784, 265] on icon "Next image" at bounding box center [780, 267] width 19 height 19
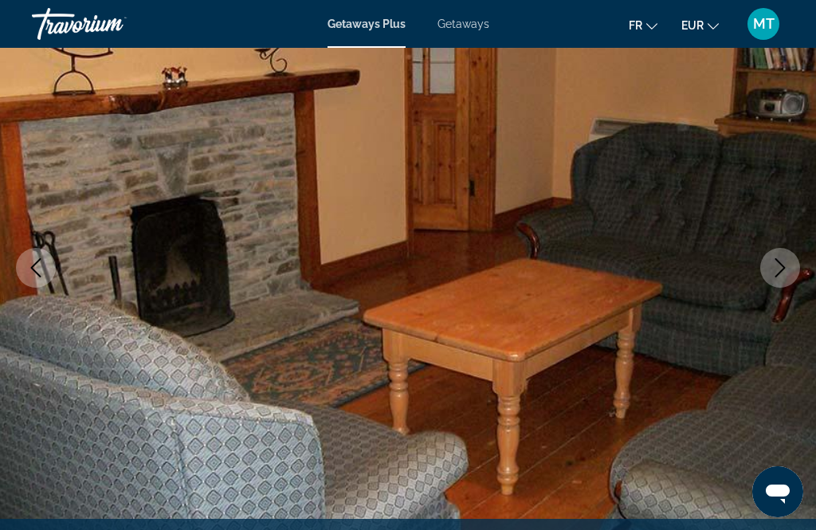
click at [781, 265] on icon "Next image" at bounding box center [780, 267] width 19 height 19
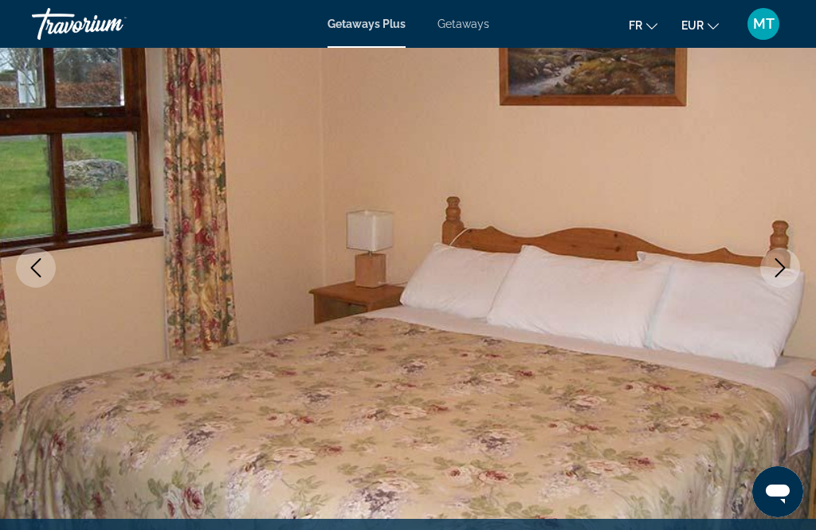
click at [784, 283] on button "Next image" at bounding box center [781, 268] width 40 height 40
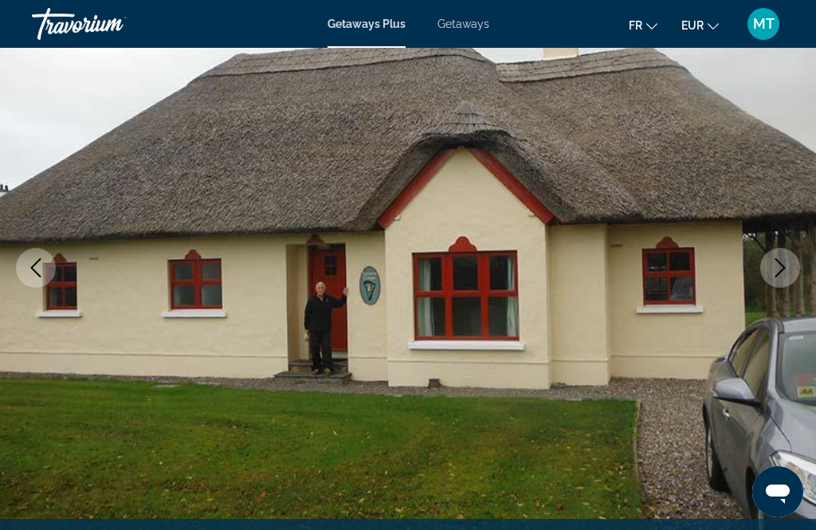
click at [780, 270] on icon "Next image" at bounding box center [780, 267] width 19 height 19
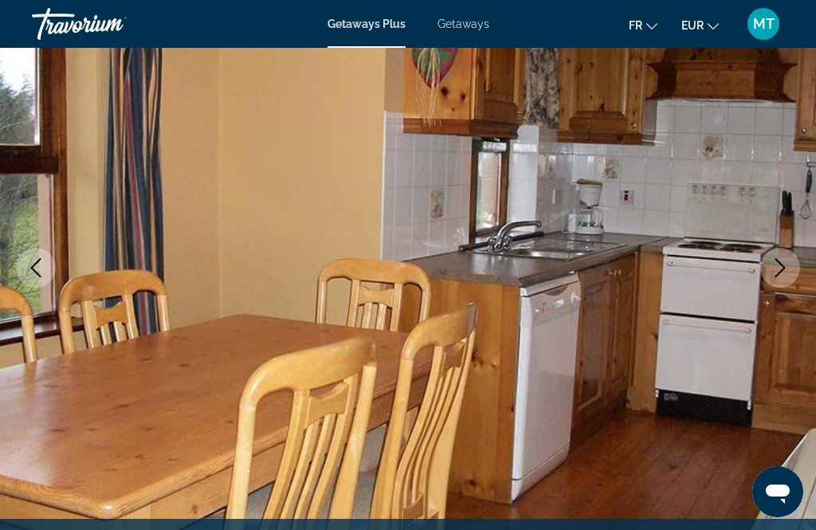
click at [785, 272] on icon "Next image" at bounding box center [780, 267] width 19 height 19
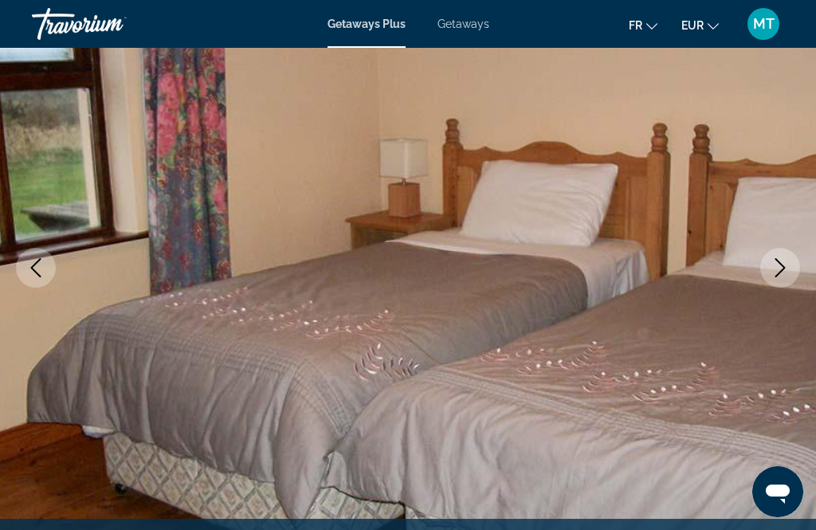
click at [782, 270] on icon "Next image" at bounding box center [781, 267] width 10 height 19
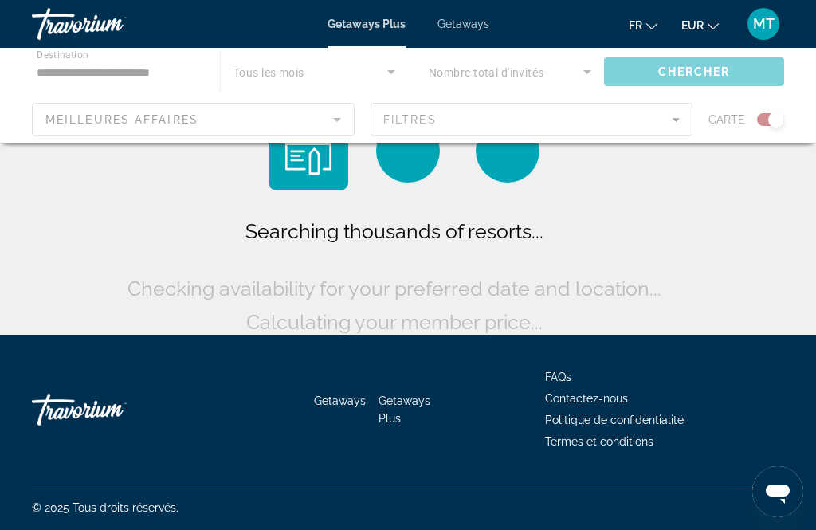
scroll to position [50, 0]
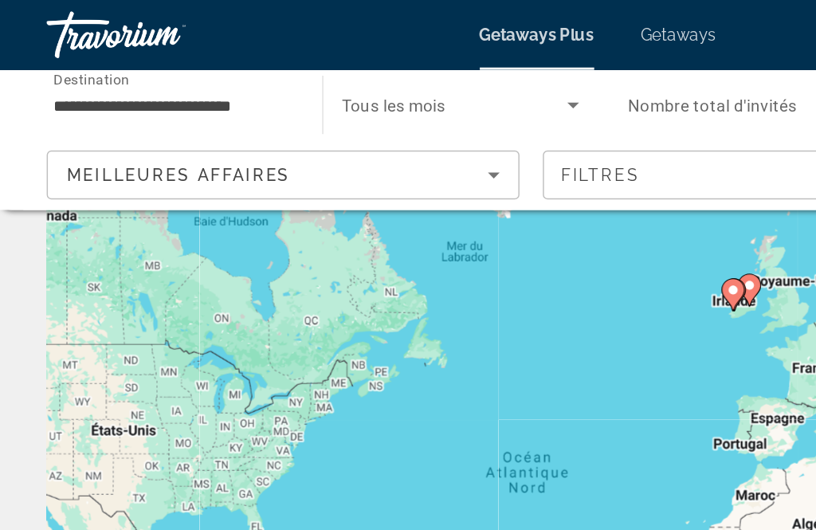
click at [503, 194] on image "Main content" at bounding box center [501, 199] width 10 height 10
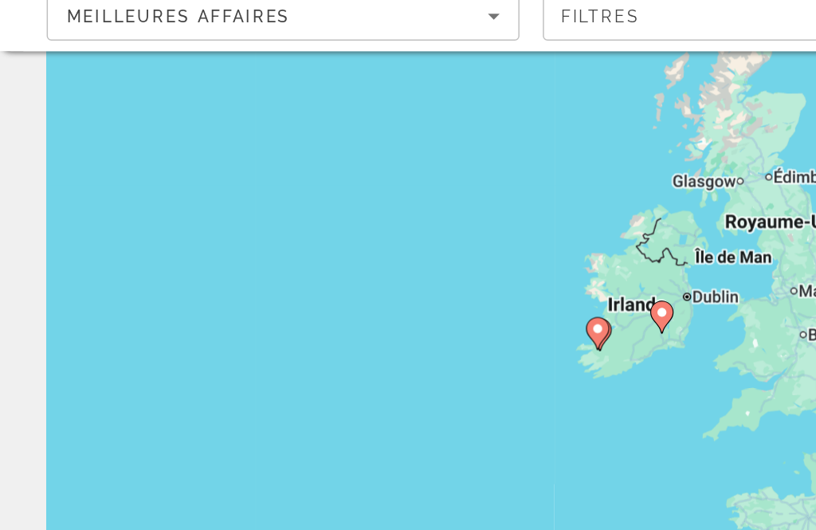
type input "**********"
click at [454, 317] on image "Main content" at bounding box center [452, 322] width 10 height 10
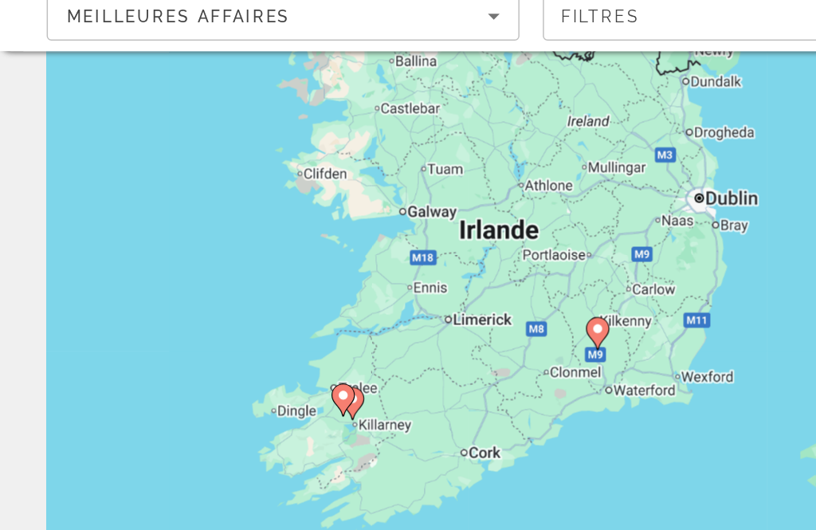
click at [412, 328] on image "Main content" at bounding box center [408, 333] width 10 height 10
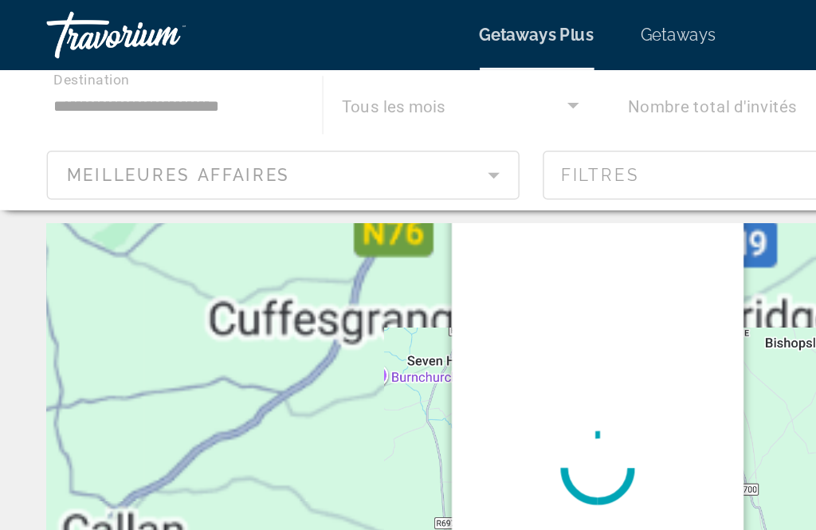
scroll to position [0, 0]
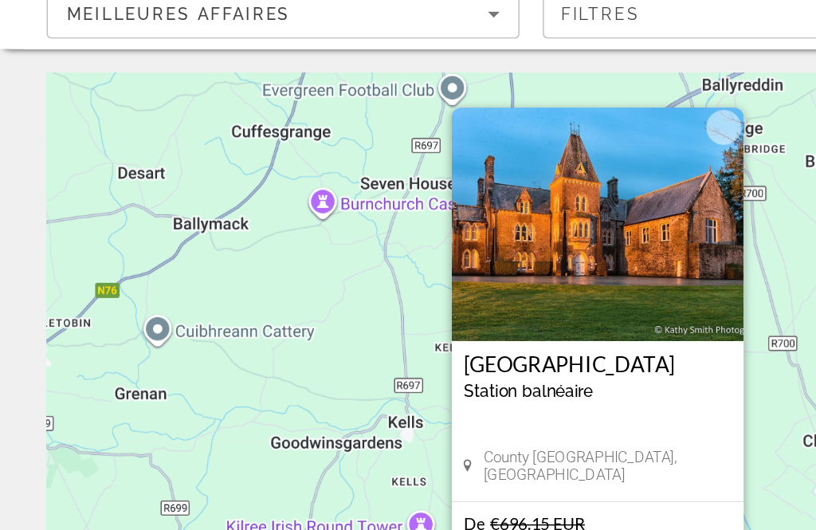
click at [462, 183] on img "Main content" at bounding box center [408, 262] width 199 height 159
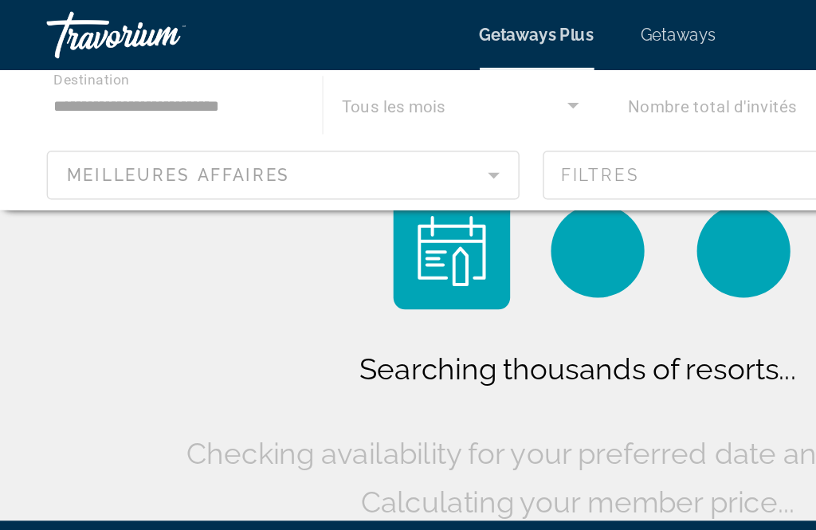
click at [395, 71] on div "Main content" at bounding box center [408, 96] width 816 height 96
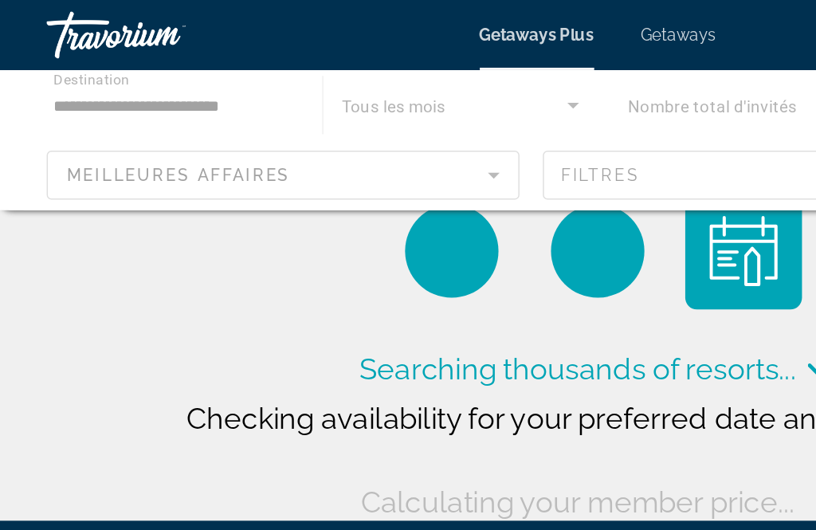
click at [300, 73] on div "Main content" at bounding box center [408, 96] width 816 height 96
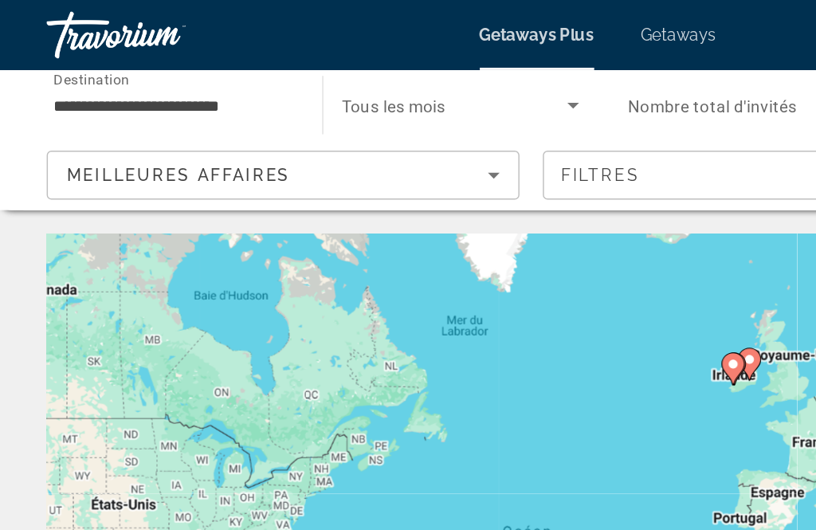
click at [320, 70] on span "Search widget" at bounding box center [311, 71] width 154 height 19
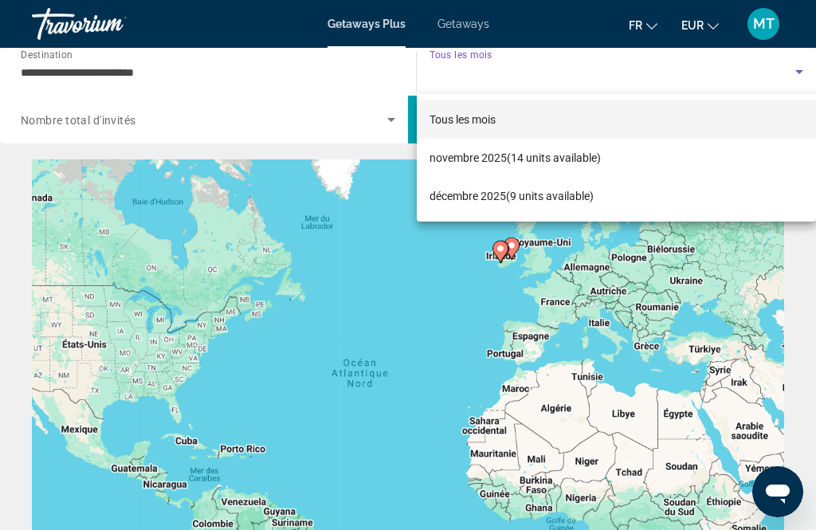
click at [428, 304] on div at bounding box center [408, 265] width 816 height 530
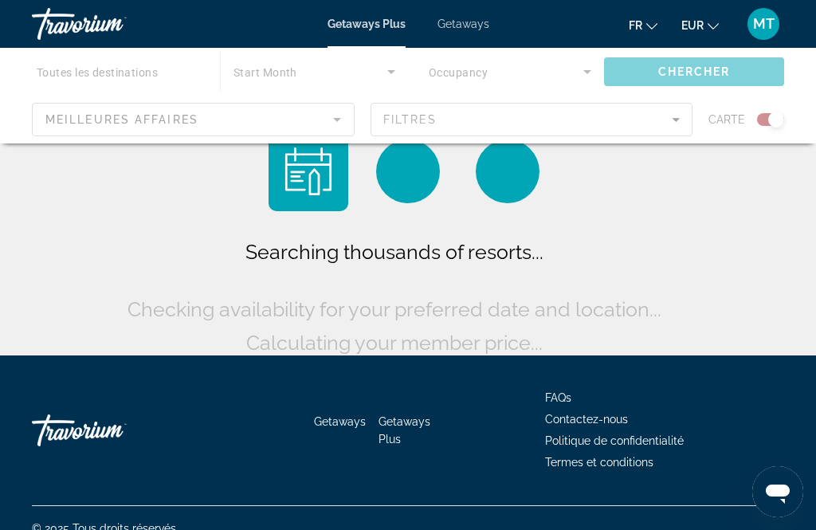
click at [462, 18] on span "Getaways" at bounding box center [464, 24] width 52 height 13
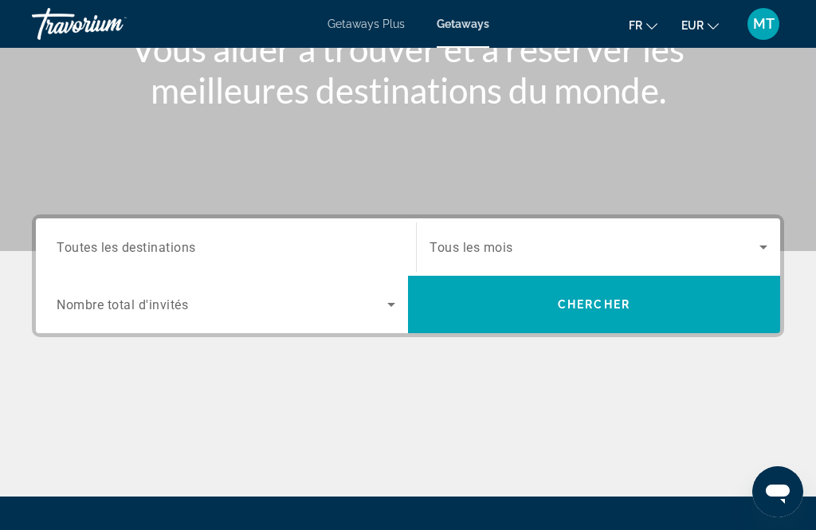
click at [755, 254] on icon "Search widget" at bounding box center [763, 247] width 19 height 19
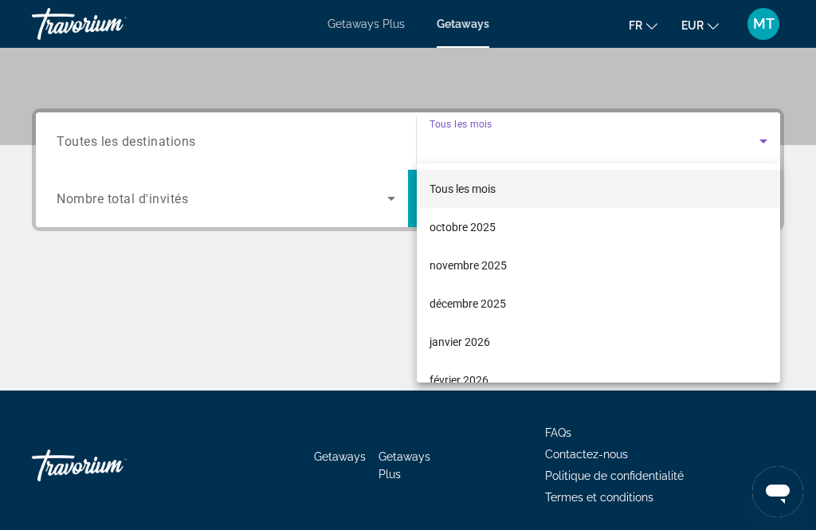
scroll to position [338, 0]
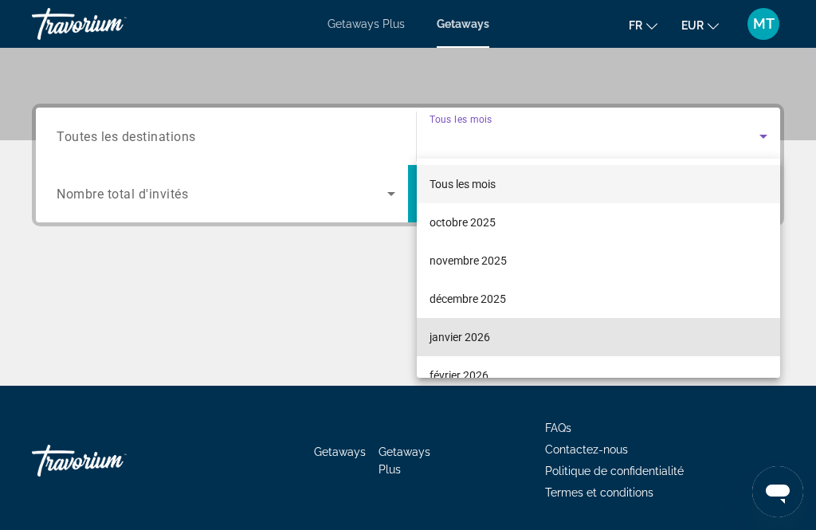
click at [482, 337] on span "janvier 2026" at bounding box center [460, 337] width 61 height 19
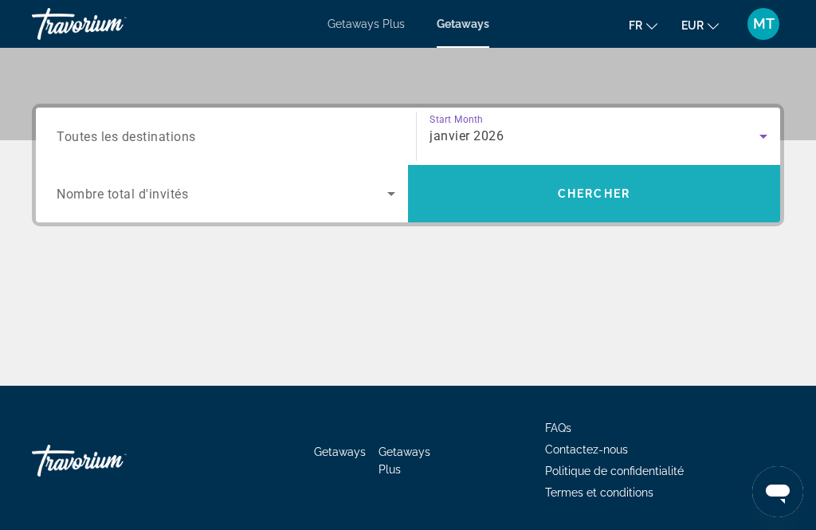
click at [611, 190] on span "Chercher" at bounding box center [594, 193] width 73 height 13
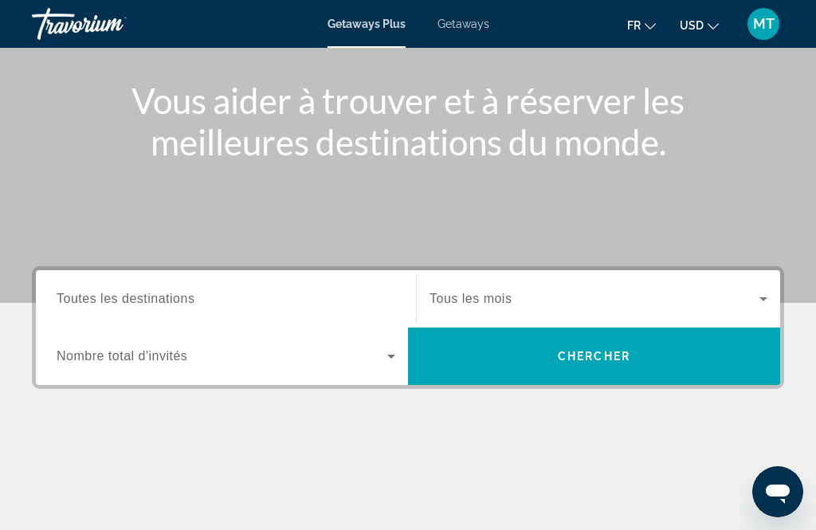
click at [770, 298] on icon "Search widget" at bounding box center [763, 298] width 19 height 19
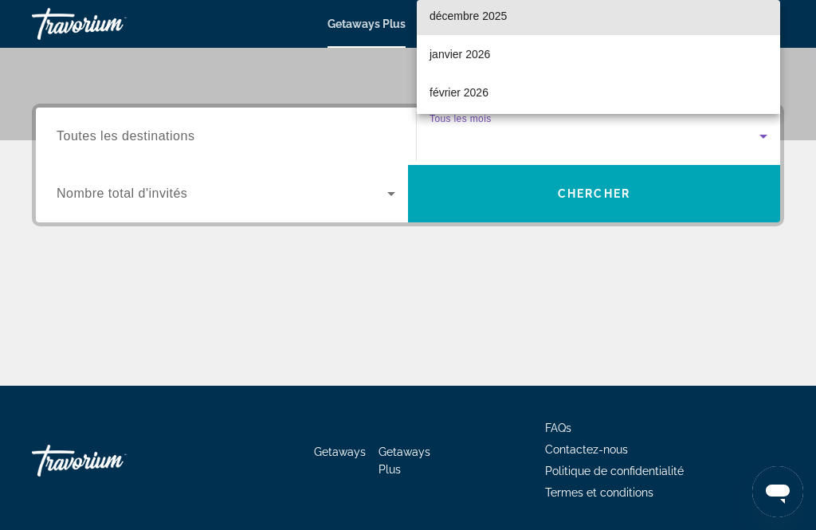
scroll to position [125, 0]
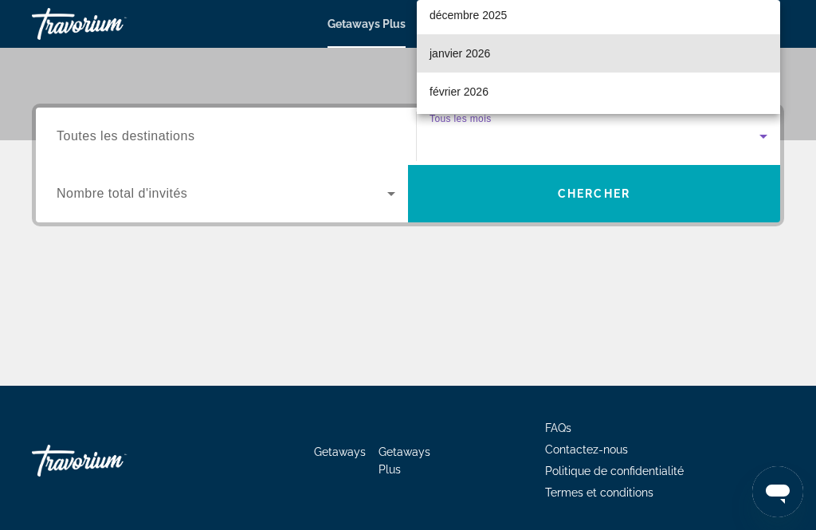
click at [492, 73] on mat-option "janvier 2026" at bounding box center [599, 53] width 364 height 38
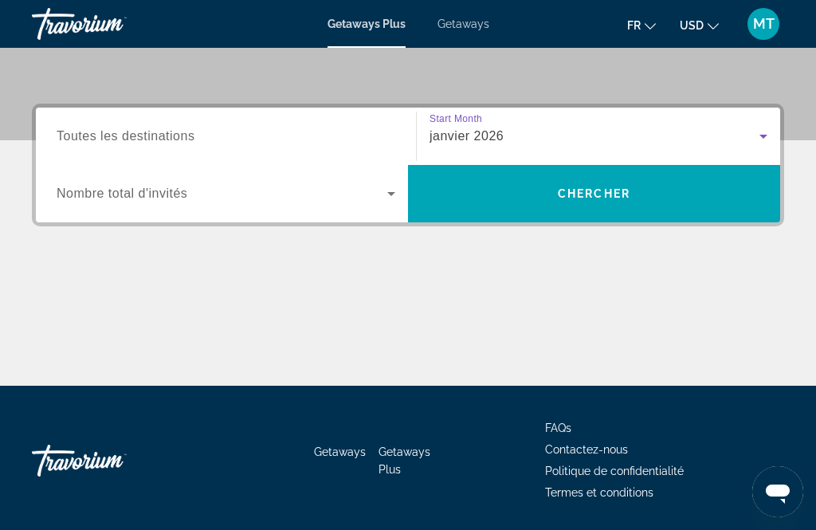
click at [396, 184] on icon "Search widget" at bounding box center [391, 193] width 19 height 19
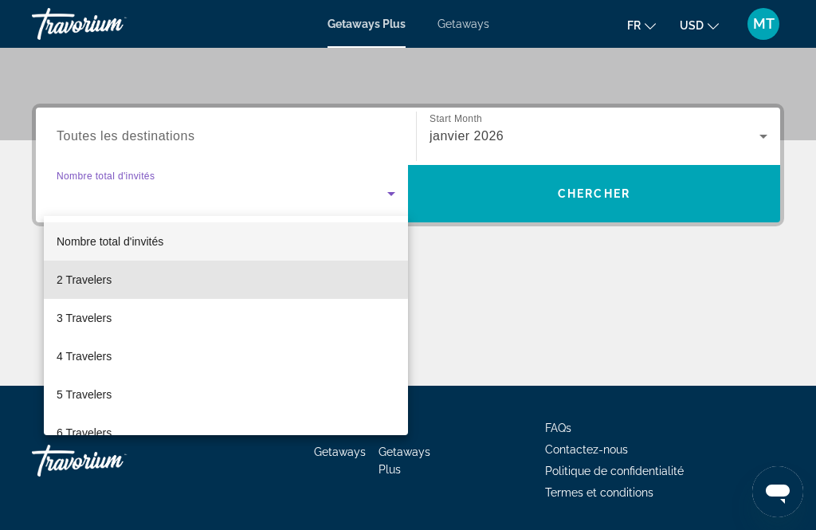
click at [103, 276] on span "2 Travelers" at bounding box center [84, 279] width 55 height 19
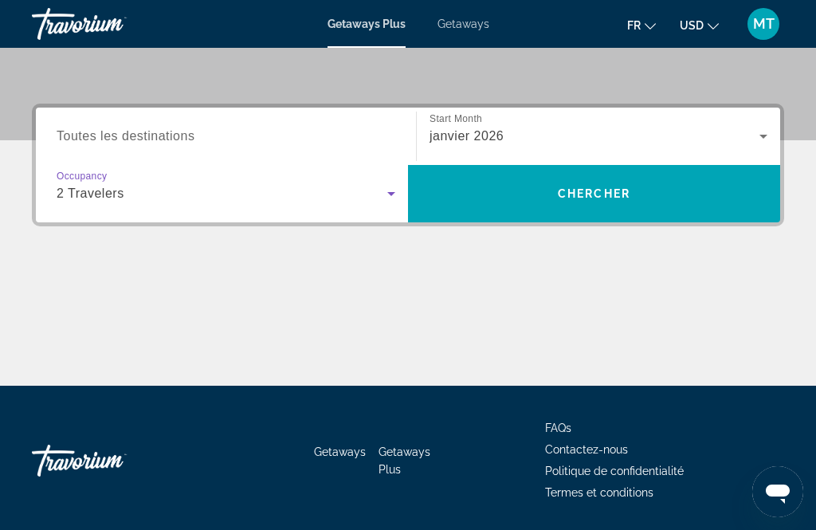
click at [592, 191] on span "Chercher" at bounding box center [594, 193] width 73 height 13
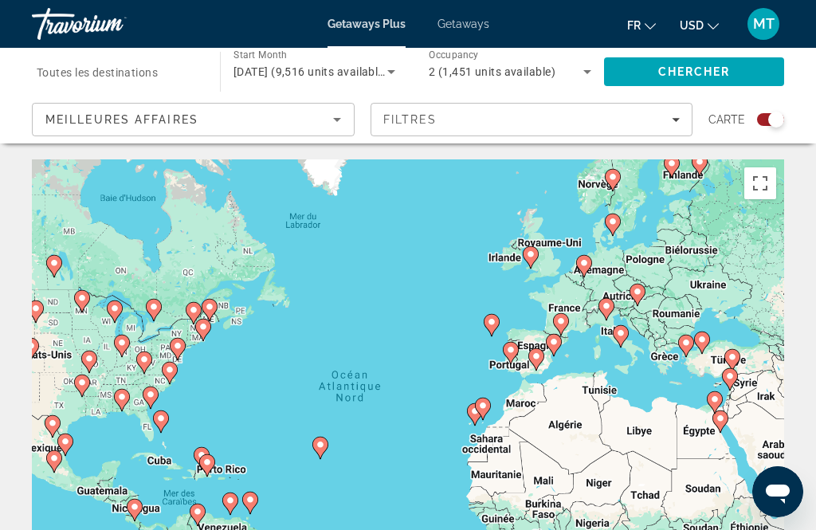
scroll to position [21, 0]
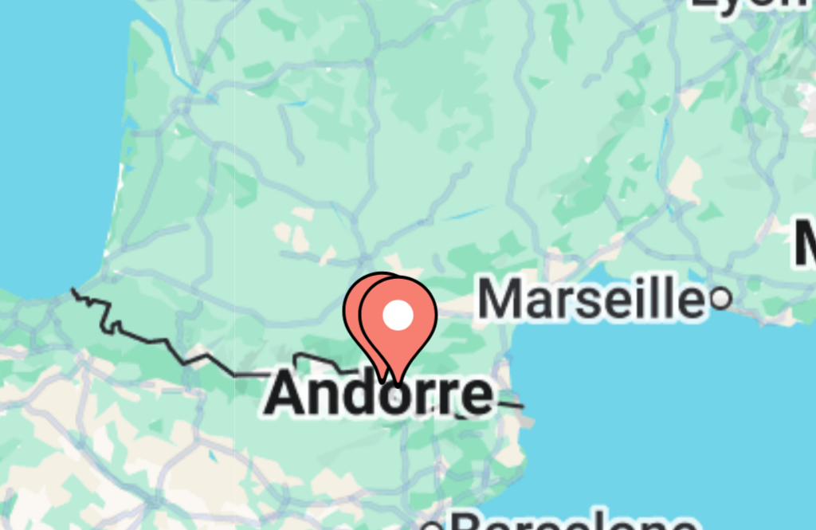
type input "**********"
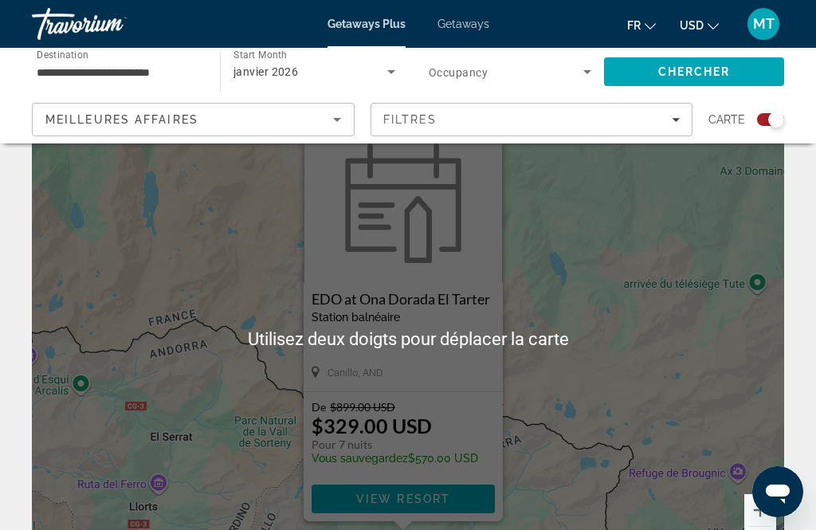
scroll to position [61, 0]
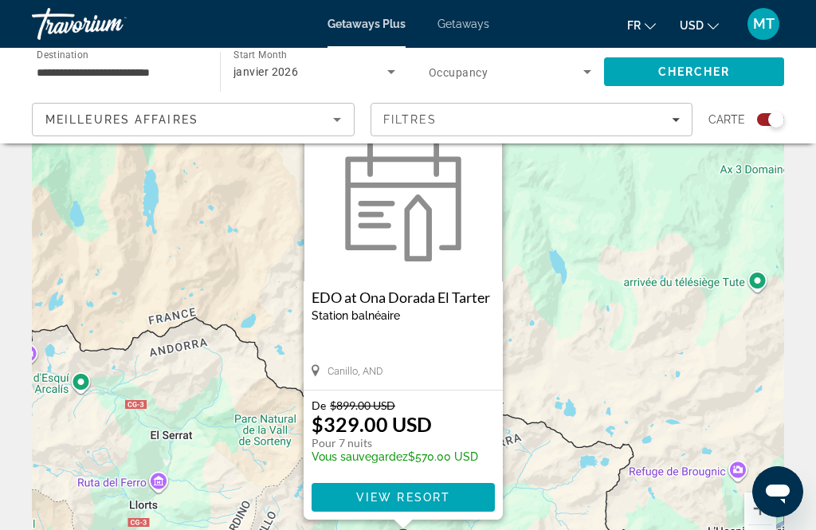
click at [427, 497] on span "View Resort" at bounding box center [403, 497] width 94 height 13
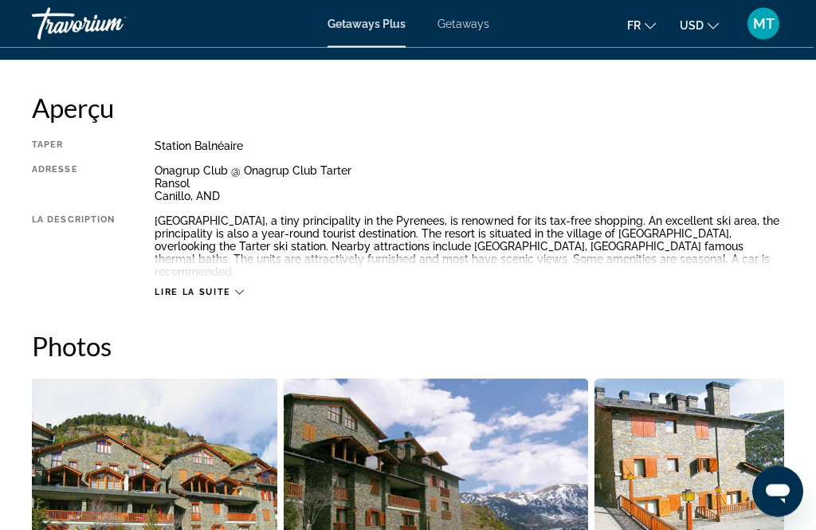
scroll to position [794, 0]
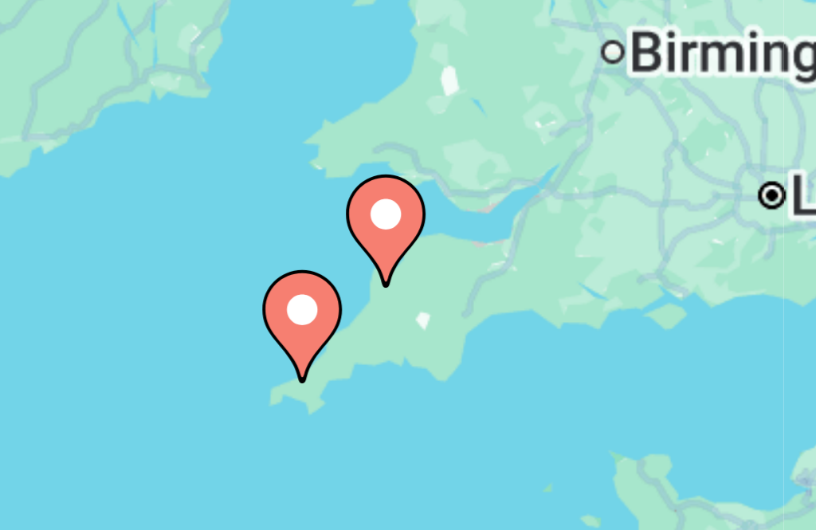
type input "**********"
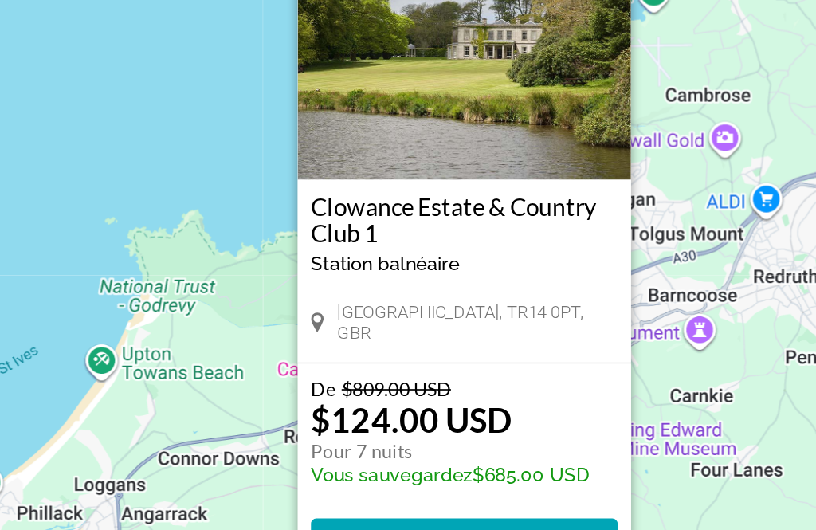
scroll to position [54, 0]
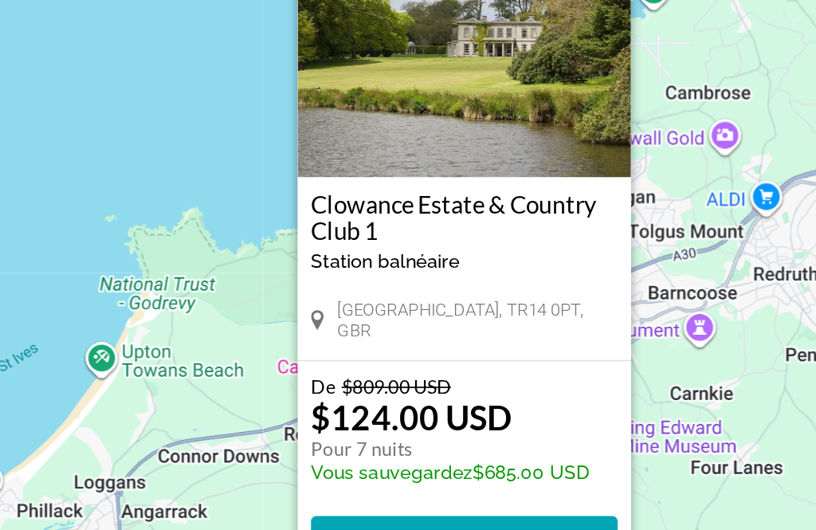
click at [317, 458] on p "Vous sauvegardez $685.00 USD" at bounding box center [400, 464] width 167 height 13
click at [317, 297] on h3 "Clowance Estate & Country Club 1" at bounding box center [408, 313] width 183 height 32
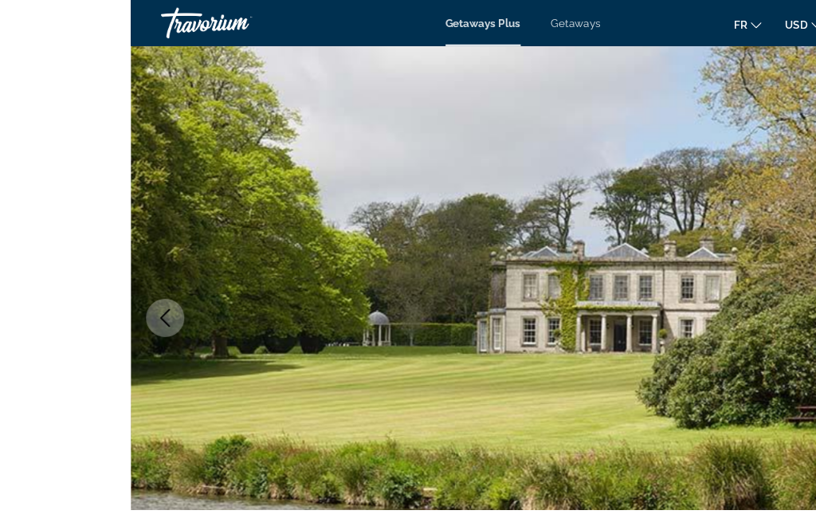
scroll to position [111, 0]
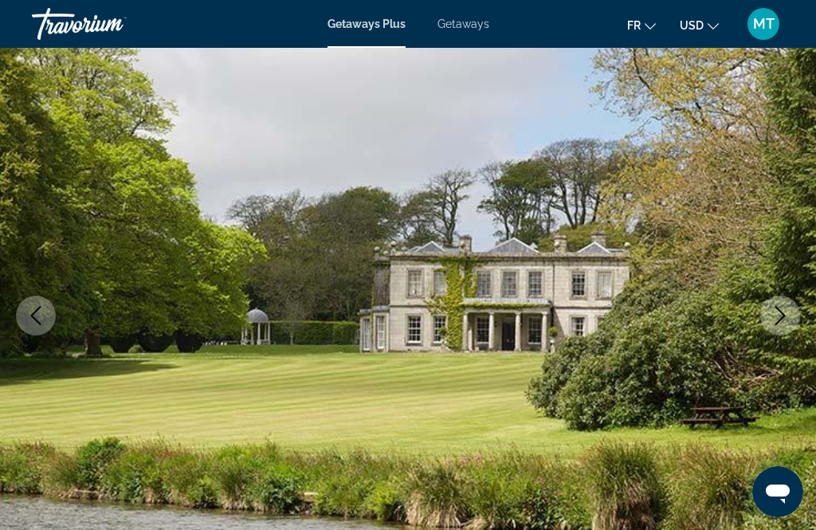
click at [795, 317] on button "Next image" at bounding box center [781, 316] width 40 height 40
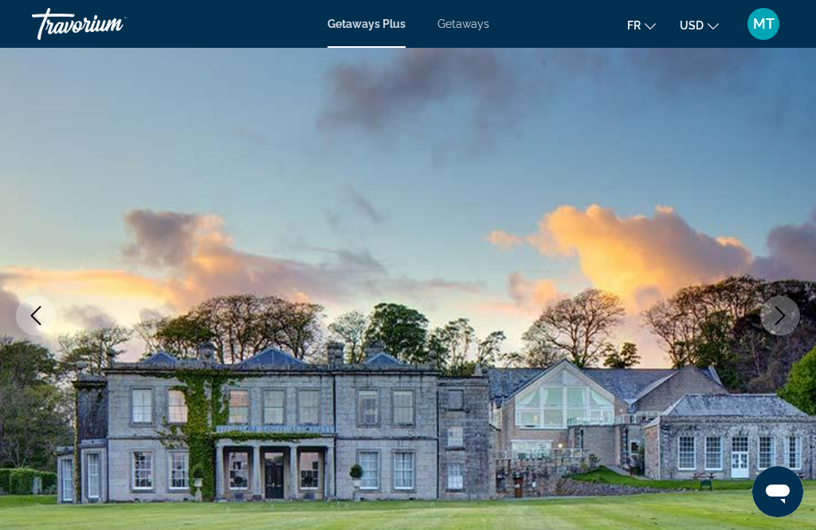
click at [408, 317] on img "Main content" at bounding box center [408, 315] width 816 height 757
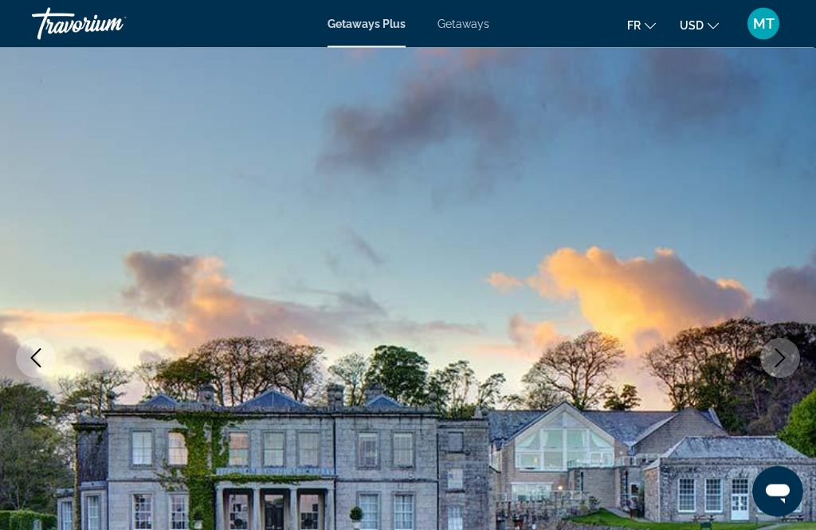
scroll to position [0, 0]
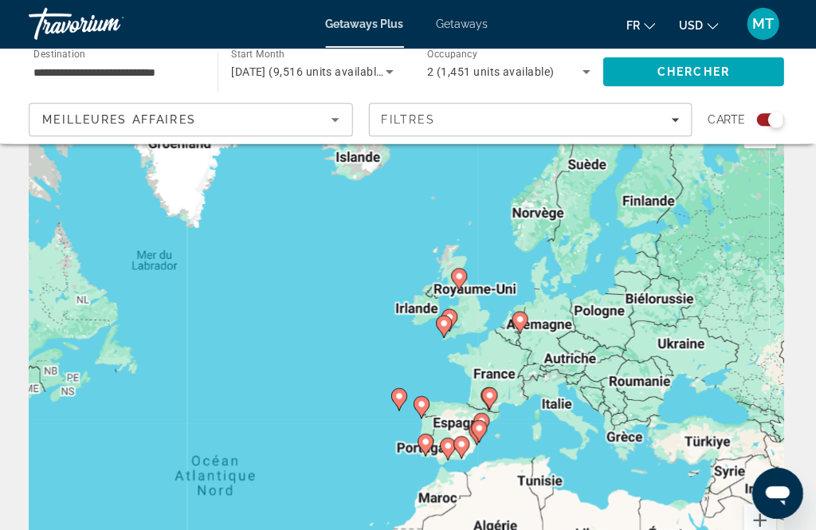
scroll to position [59, 0]
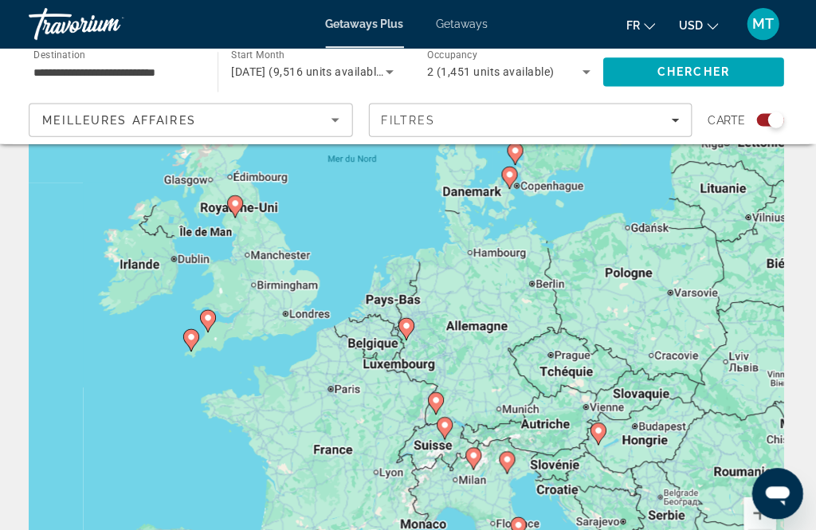
type input "**********"
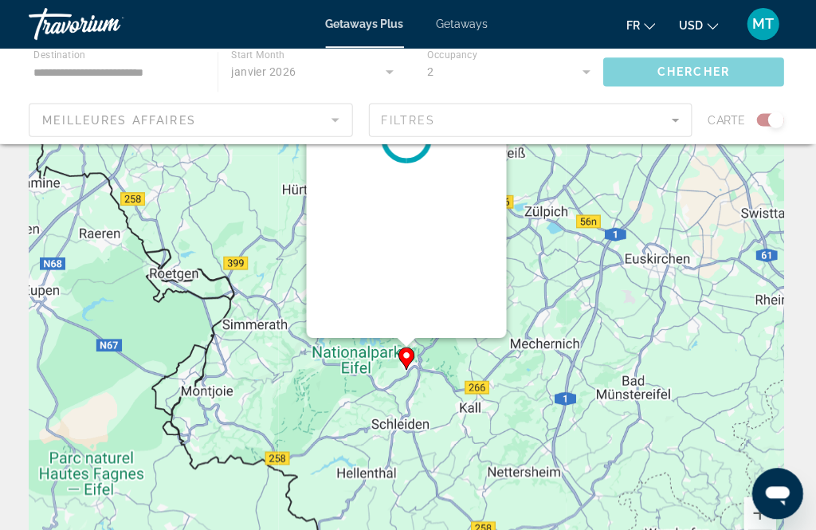
scroll to position [0, 0]
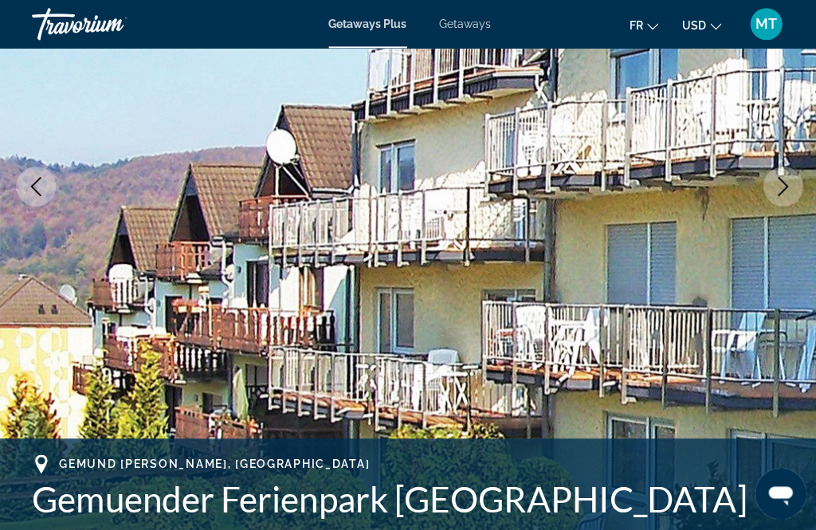
scroll to position [243, 0]
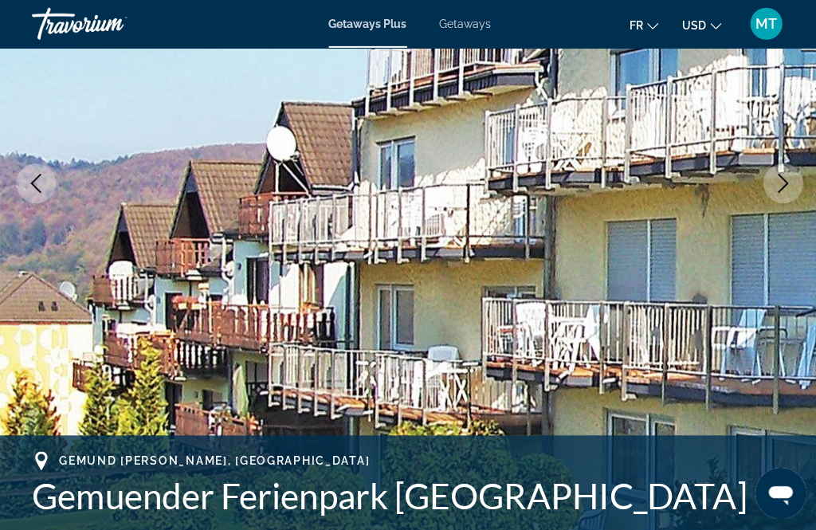
click at [797, 182] on button "Next image" at bounding box center [781, 183] width 40 height 40
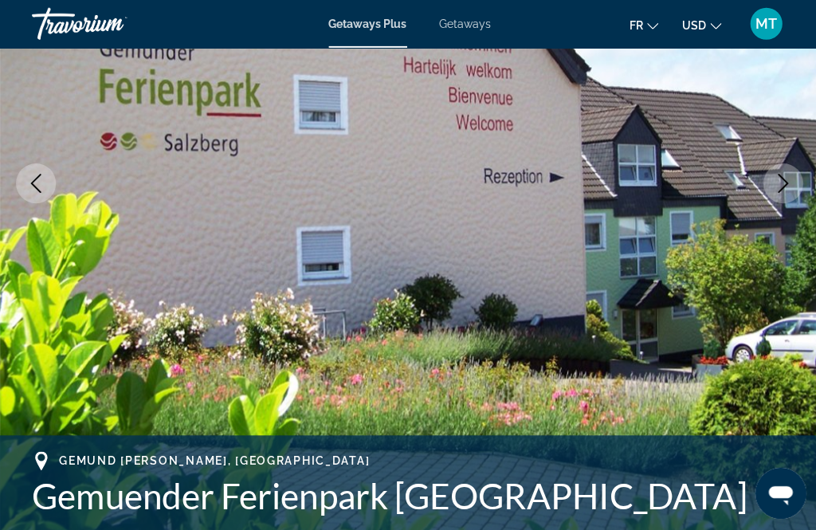
click at [782, 185] on icon "Next image" at bounding box center [781, 183] width 10 height 19
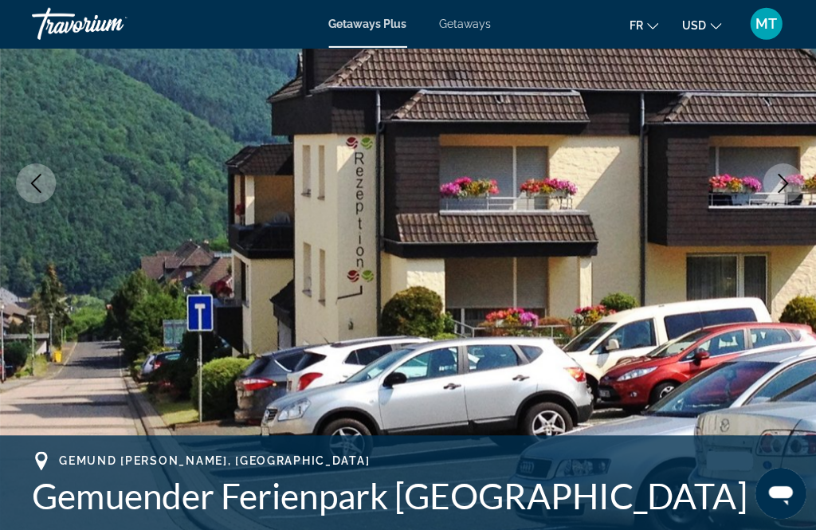
click at [785, 183] on icon "Next image" at bounding box center [781, 183] width 10 height 19
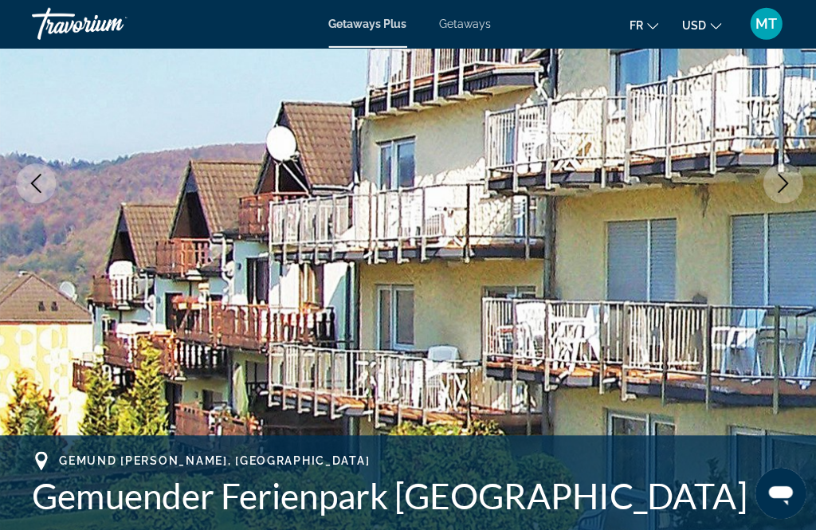
click at [784, 182] on icon "Next image" at bounding box center [781, 183] width 10 height 19
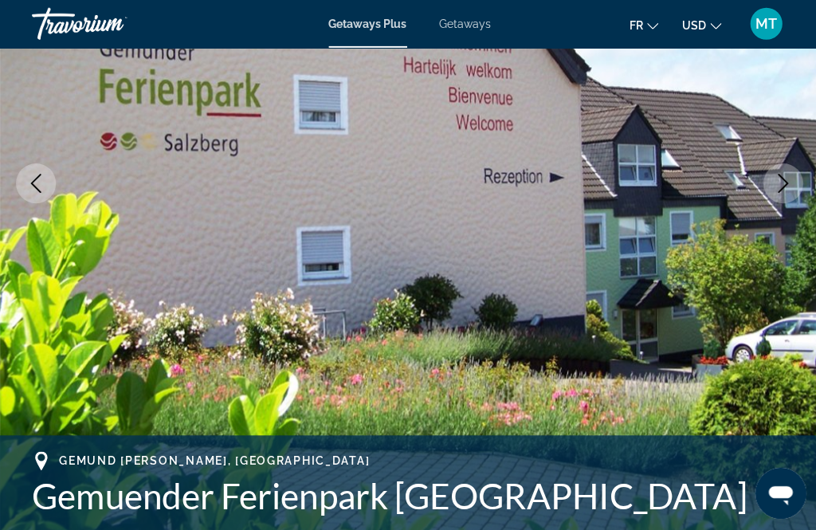
click at [781, 178] on icon "Next image" at bounding box center [781, 183] width 10 height 19
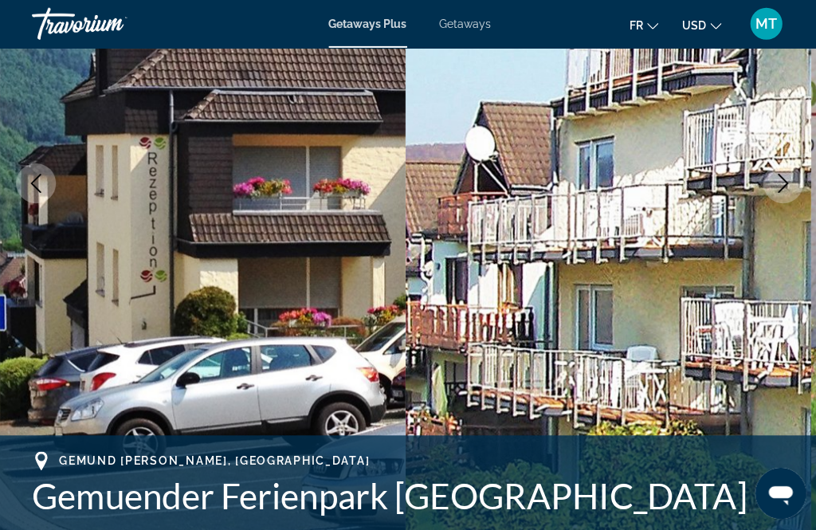
scroll to position [423, 0]
